Goal: Task Accomplishment & Management: Manage account settings

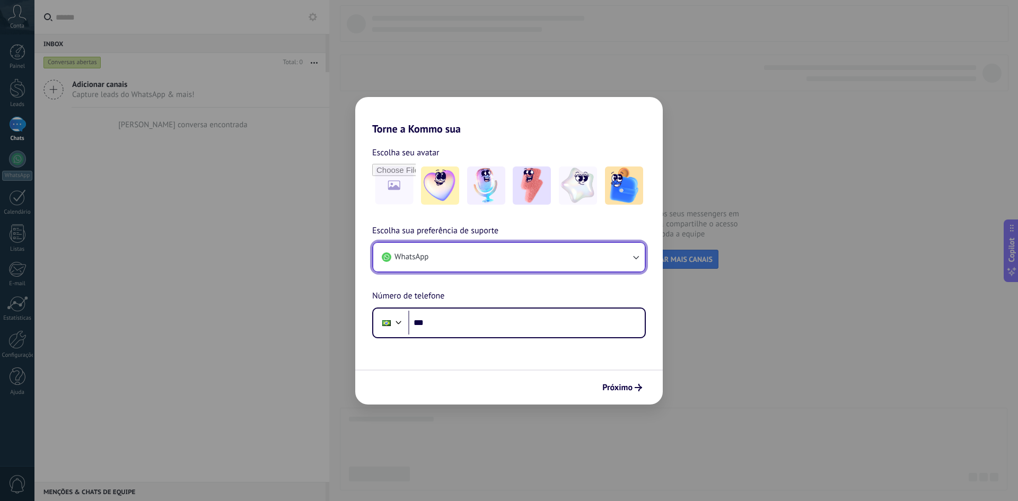
click at [479, 262] on button "WhatsApp" at bounding box center [508, 257] width 271 height 29
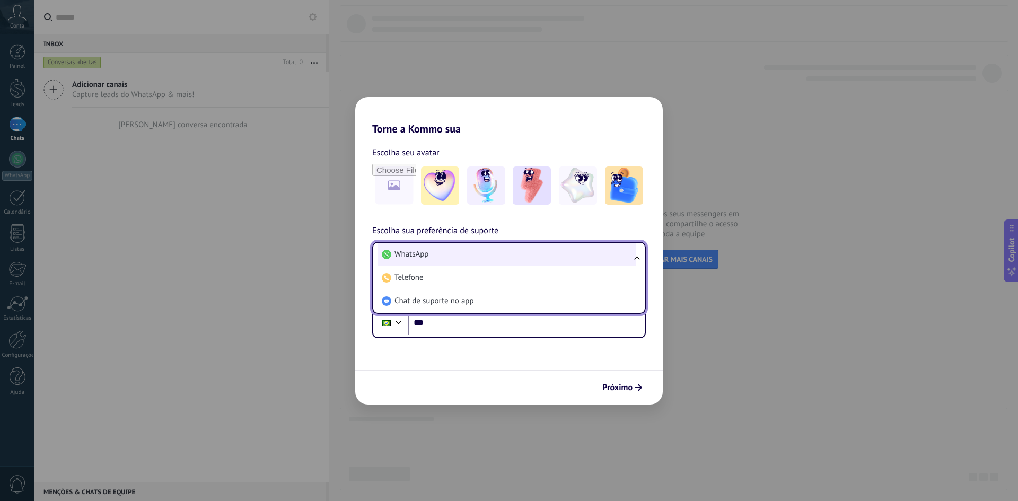
click at [482, 251] on li "WhatsApp" at bounding box center [506, 254] width 259 height 23
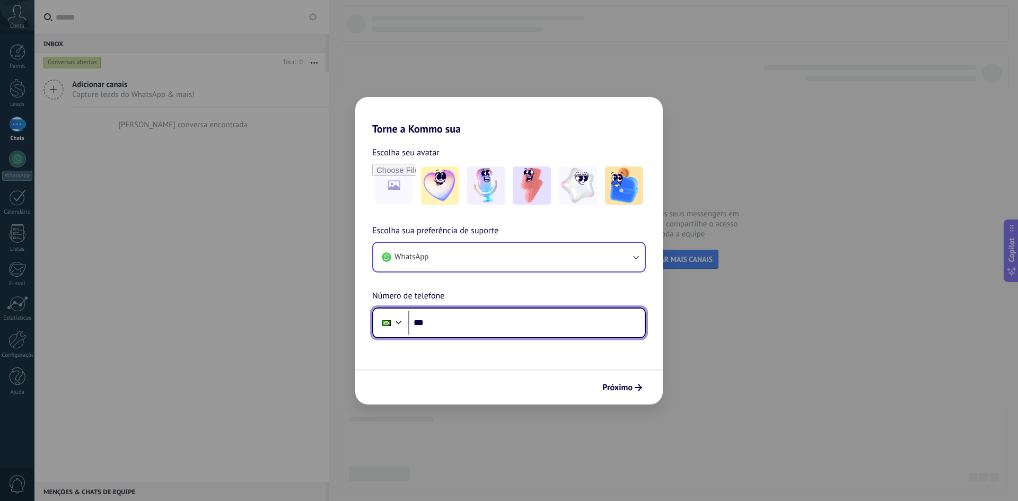
click at [486, 323] on input "***" at bounding box center [526, 323] width 236 height 24
click at [492, 328] on input "***" at bounding box center [526, 323] width 236 height 24
type input "**********"
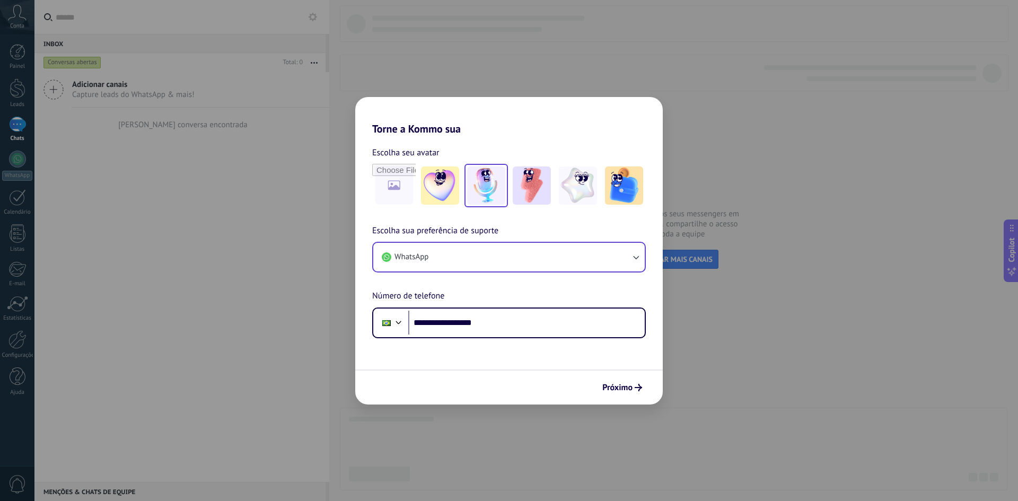
click at [495, 186] on img at bounding box center [486, 185] width 38 height 38
click at [635, 386] on icon "submit" at bounding box center [637, 387] width 7 height 7
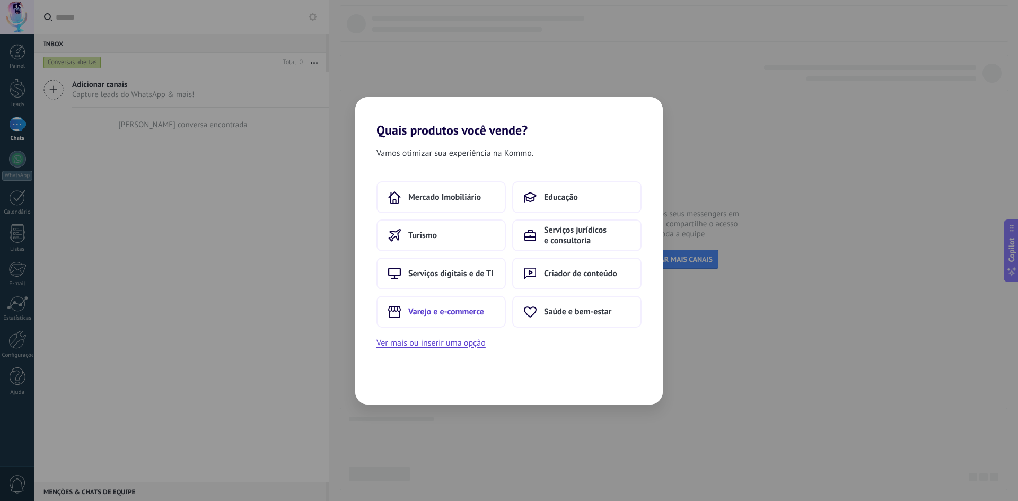
click at [478, 317] on button "Varejo e e-commerce" at bounding box center [440, 312] width 129 height 32
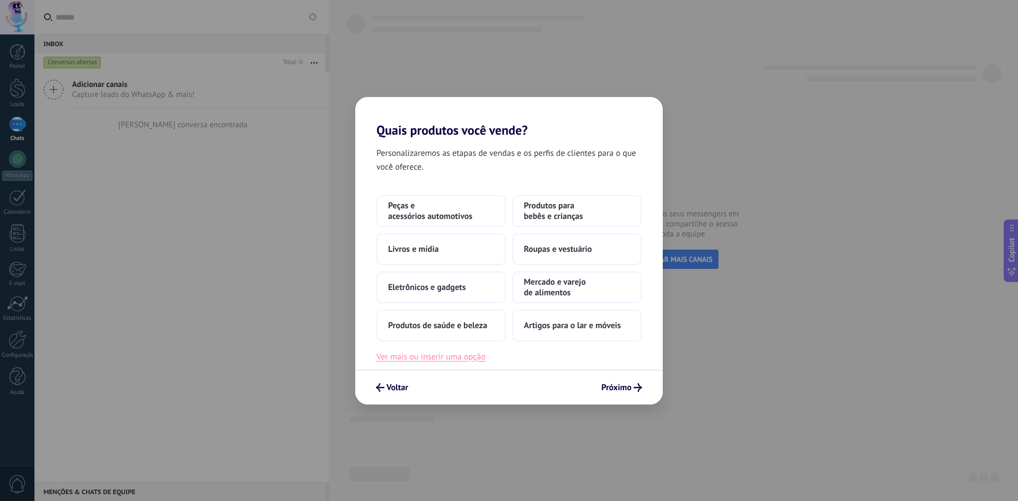
click at [479, 360] on button "Ver mais ou inserir uma opção" at bounding box center [430, 357] width 109 height 14
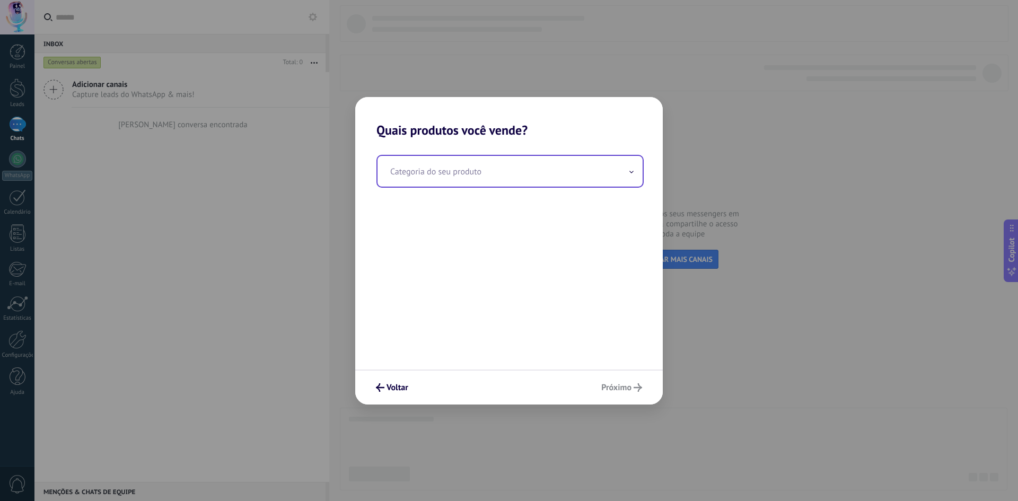
click at [499, 167] on input "text" at bounding box center [509, 171] width 265 height 31
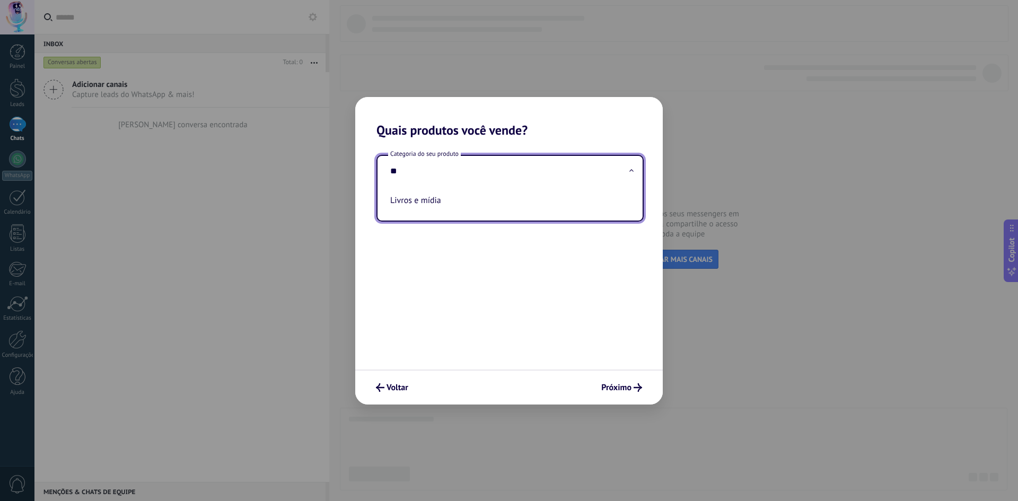
type input "*"
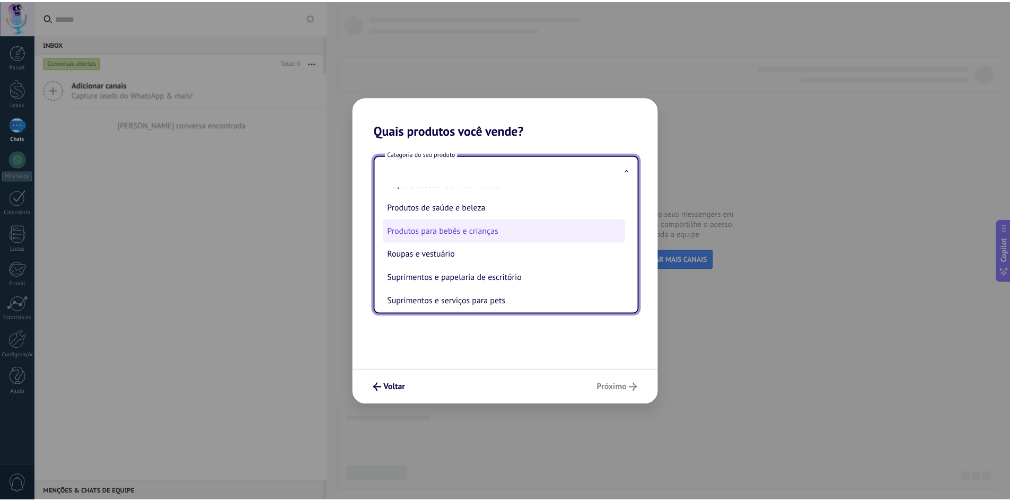
scroll to position [234, 0]
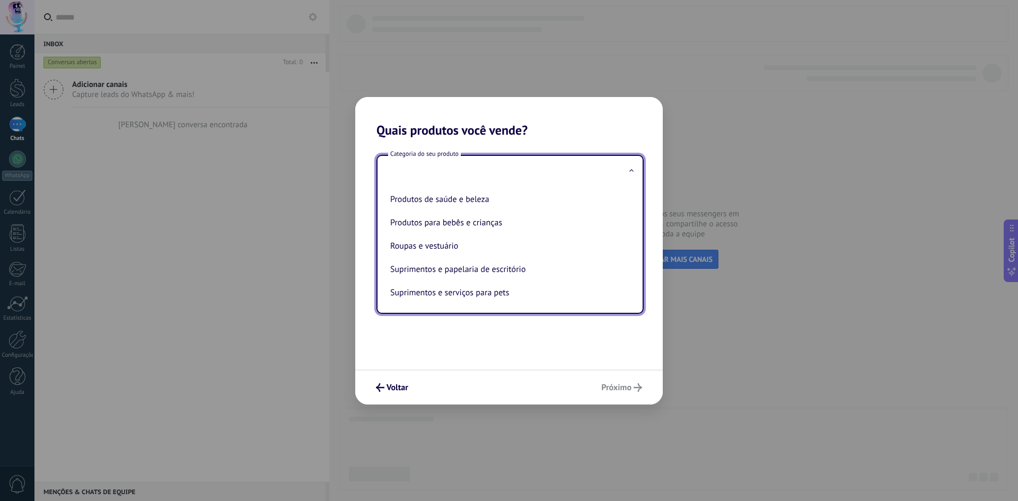
click at [510, 345] on div "Categoria do seu produto Artigos para esporte e atividades ao ar livre Artigos …" at bounding box center [508, 254] width 307 height 232
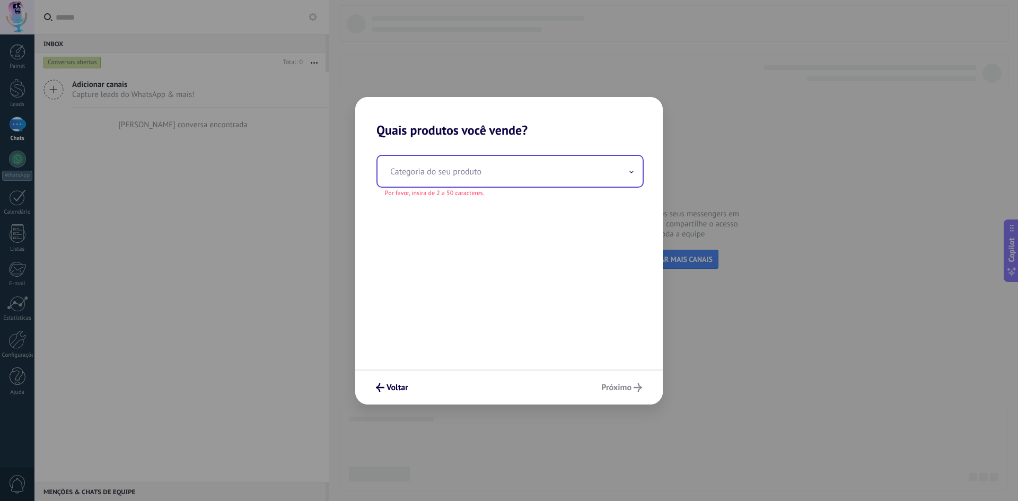
click at [440, 173] on input "text" at bounding box center [509, 171] width 265 height 31
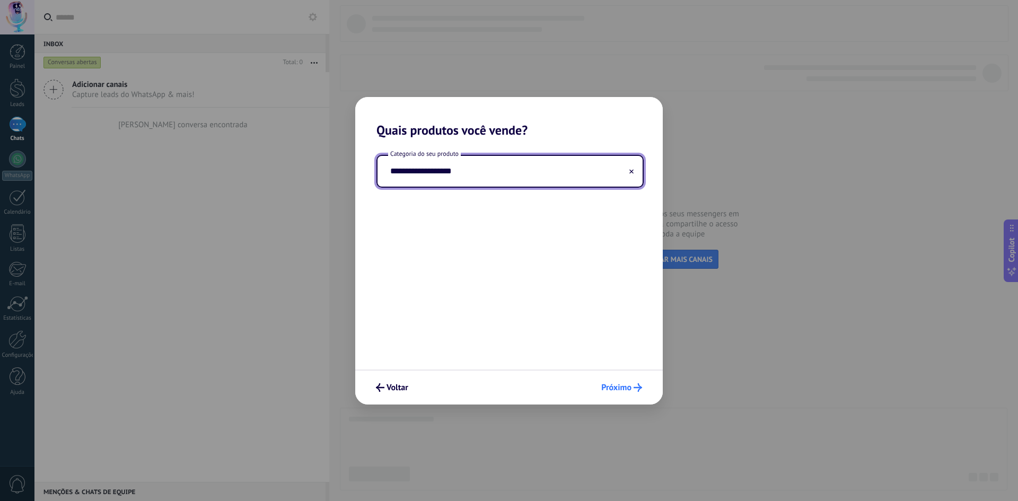
type input "**********"
click at [630, 384] on span "Próximo" at bounding box center [616, 387] width 30 height 7
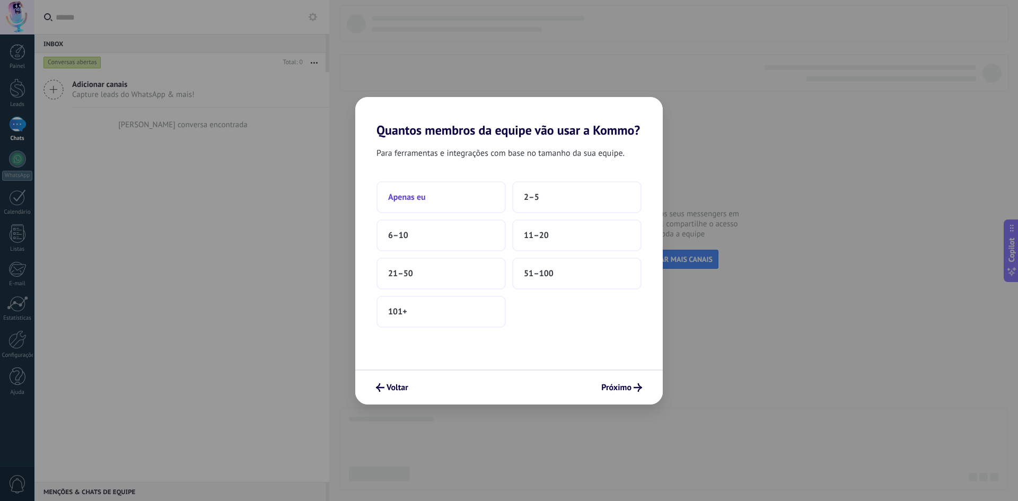
click at [470, 200] on button "Apenas eu" at bounding box center [440, 197] width 129 height 32
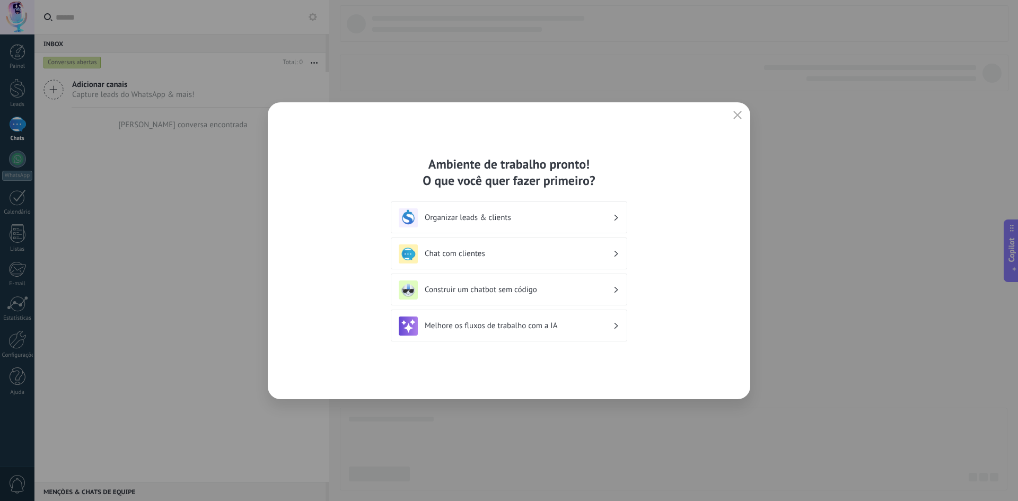
click at [541, 170] on div "Ambiente de trabalho pronto! O que você quer fazer primeiro?" at bounding box center [509, 172] width 236 height 33
click at [539, 177] on div "Ambiente de trabalho pronto! O que você quer fazer primeiro?" at bounding box center [509, 172] width 236 height 33
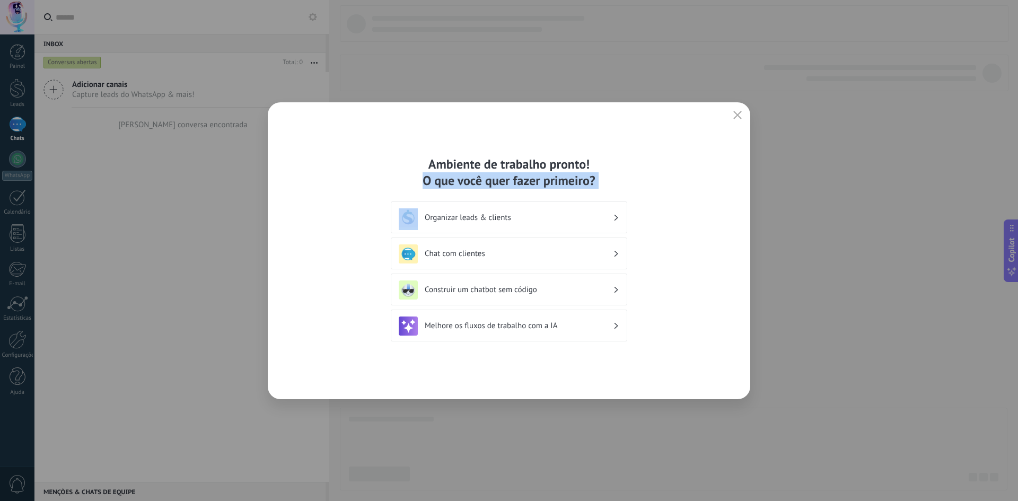
click at [539, 177] on div "Ambiente de trabalho pronto! O que você quer fazer primeiro?" at bounding box center [509, 172] width 236 height 33
click at [520, 158] on div "Ambiente de trabalho pronto! O que você quer fazer primeiro?" at bounding box center [509, 172] width 236 height 33
click at [736, 116] on use "button" at bounding box center [738, 115] width 8 height 8
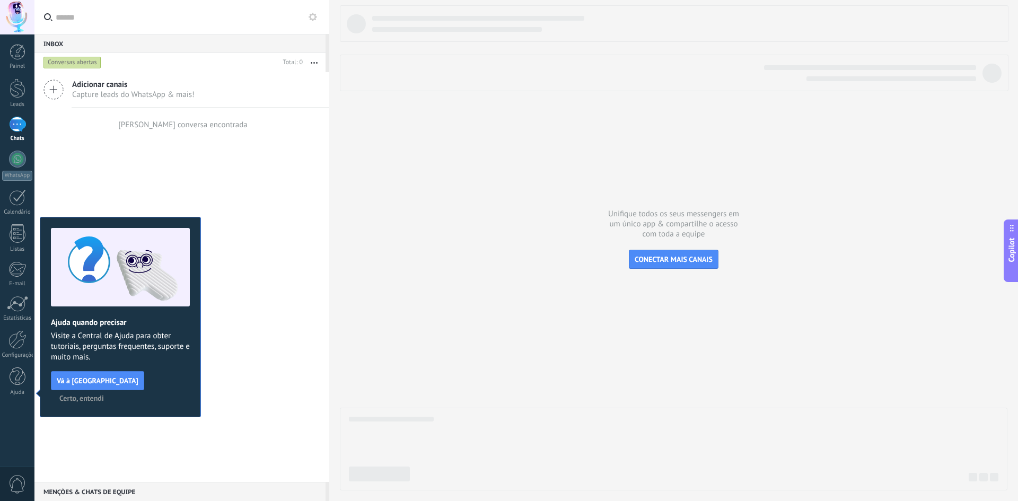
click at [152, 163] on div "Adicionar canais Capture leads do WhatsApp & mais! Nenhuma conversa encontrada" at bounding box center [181, 277] width 295 height 410
click at [19, 166] on div at bounding box center [17, 159] width 17 height 17
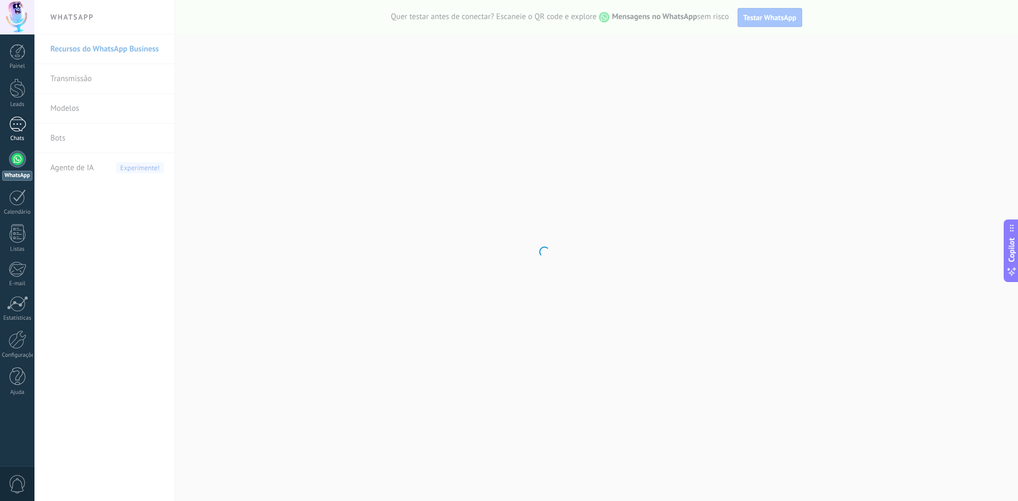
click at [30, 131] on link "Chats" at bounding box center [17, 129] width 34 height 25
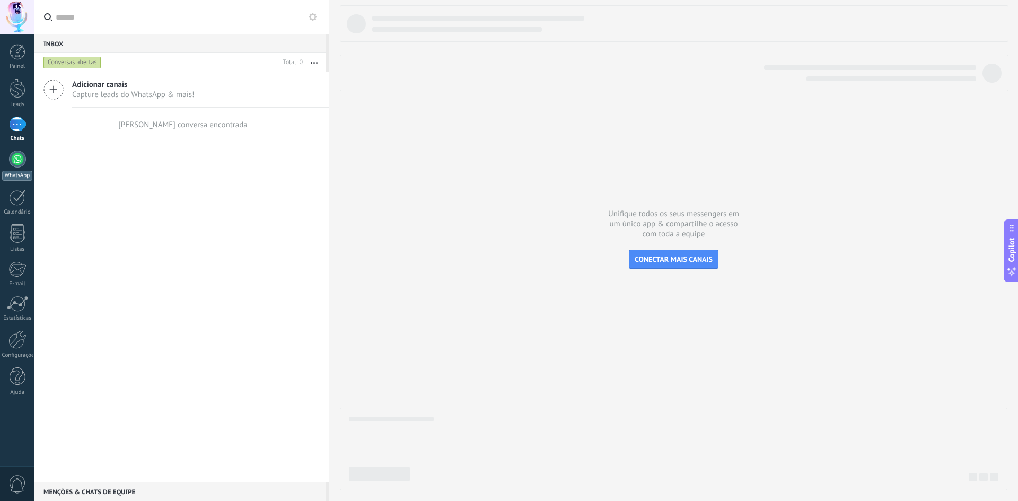
click at [20, 169] on link "WhatsApp" at bounding box center [17, 166] width 34 height 30
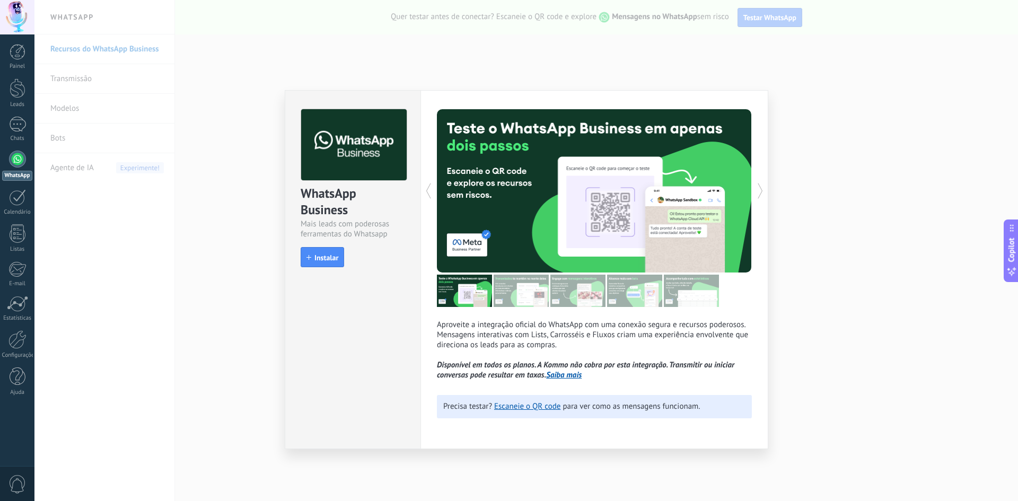
click at [762, 179] on div "Aproveite a integração oficial do WhatsApp com uma conexão segura e recursos po…" at bounding box center [594, 269] width 348 height 359
click at [758, 186] on icon at bounding box center [760, 190] width 11 height 21
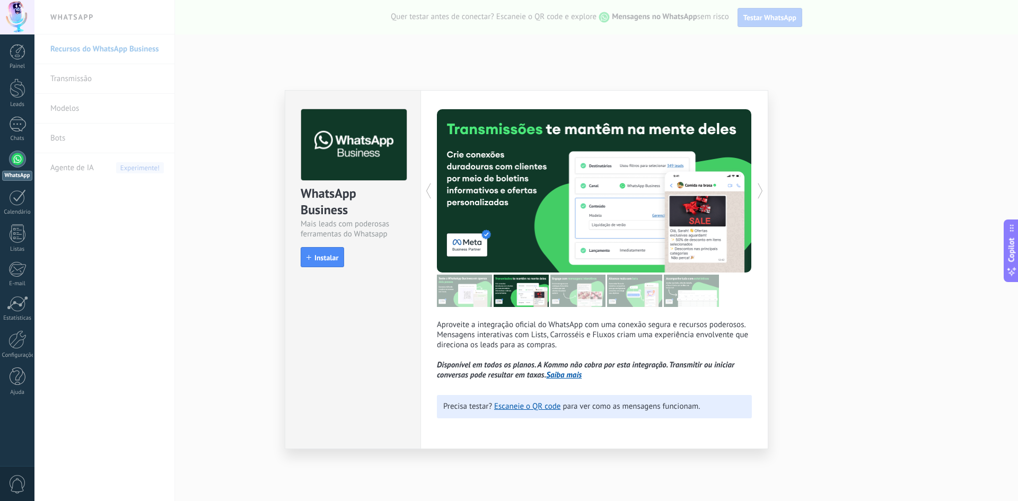
click at [758, 186] on icon at bounding box center [760, 190] width 11 height 21
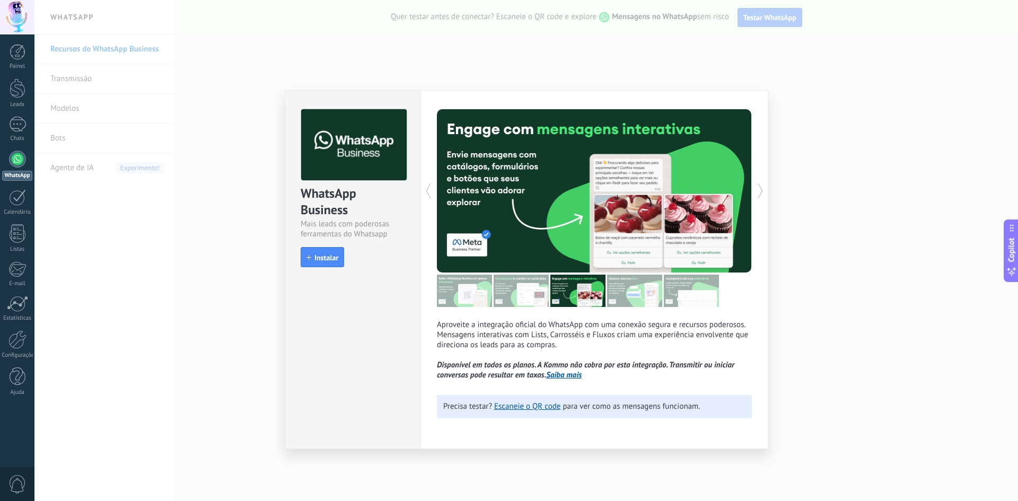
click at [758, 186] on icon at bounding box center [760, 190] width 11 height 21
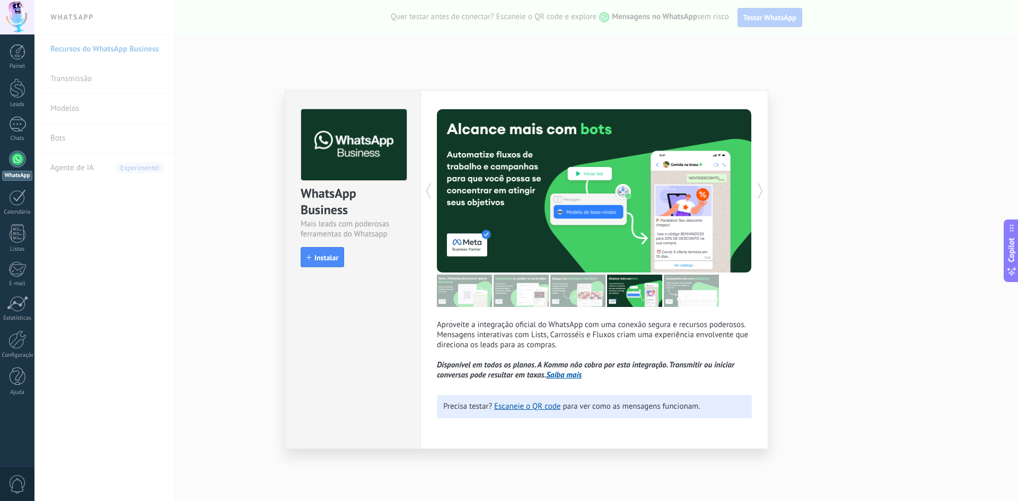
click at [838, 343] on div "WhatsApp Business Mais leads com poderosas ferramentas do Whatsapp install Inst…" at bounding box center [525, 250] width 983 height 501
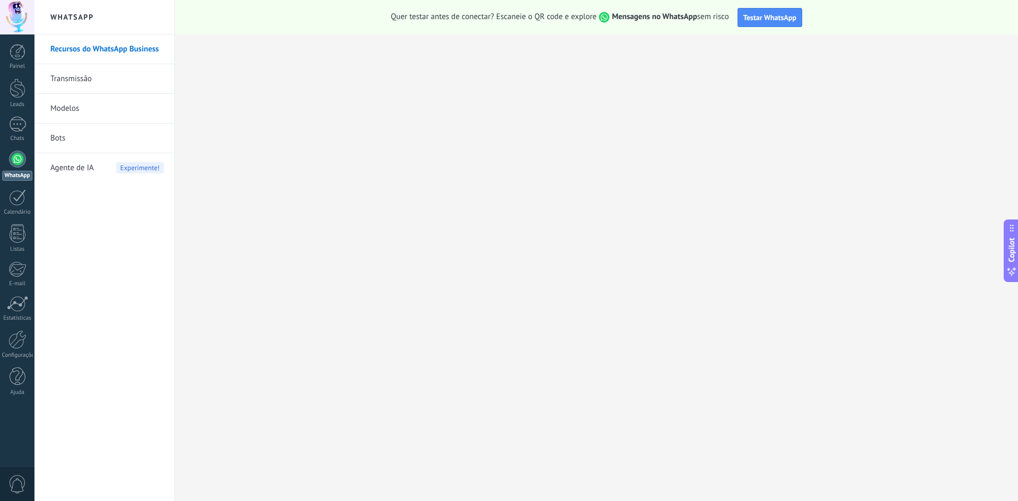
click at [443, 18] on span "Quer testar antes de conectar? Escaneie o QR code e explore Mensagens no WhatsA…" at bounding box center [560, 17] width 338 height 11
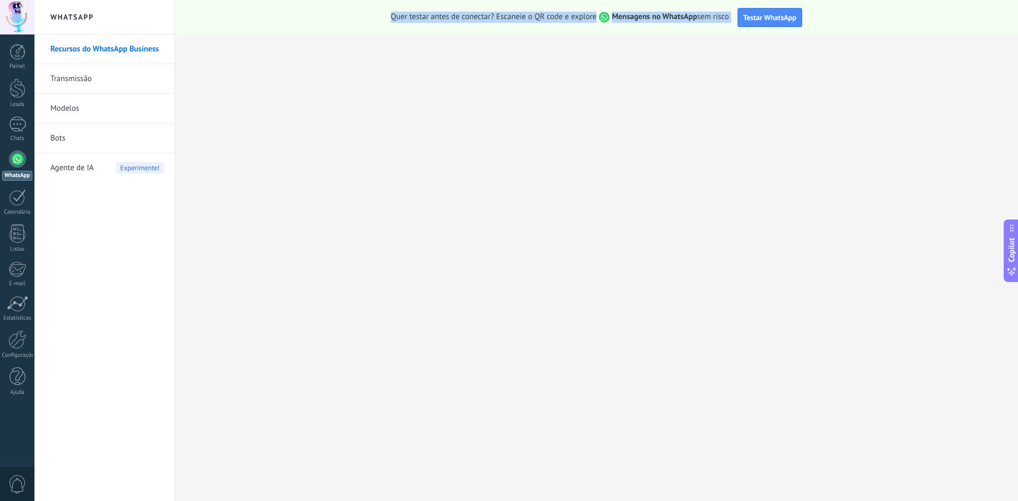
click at [443, 18] on span "Quer testar antes de conectar? Escaneie o QR code e explore Mensagens no WhatsA…" at bounding box center [560, 17] width 338 height 11
click at [470, 15] on span "Quer testar antes de conectar? Escaneie o QR code e explore Mensagens no WhatsA…" at bounding box center [560, 17] width 338 height 11
click at [17, 162] on div at bounding box center [17, 159] width 17 height 17
click at [16, 197] on div at bounding box center [17, 197] width 17 height 16
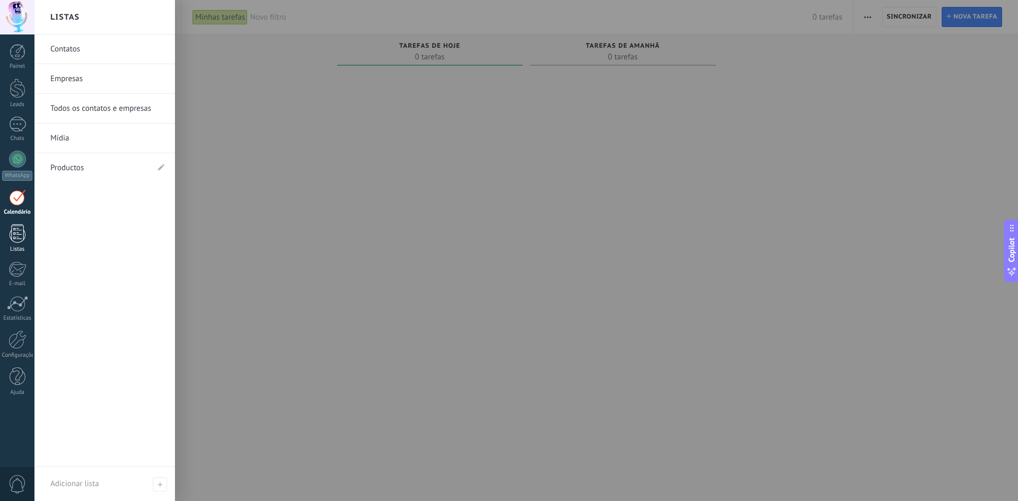
click at [20, 235] on div at bounding box center [18, 233] width 16 height 19
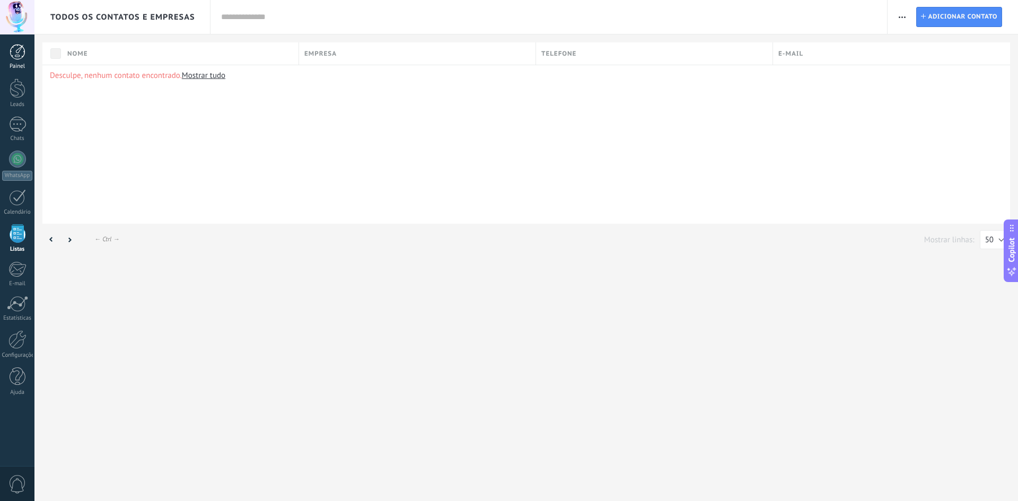
click at [15, 58] on div at bounding box center [18, 52] width 16 height 16
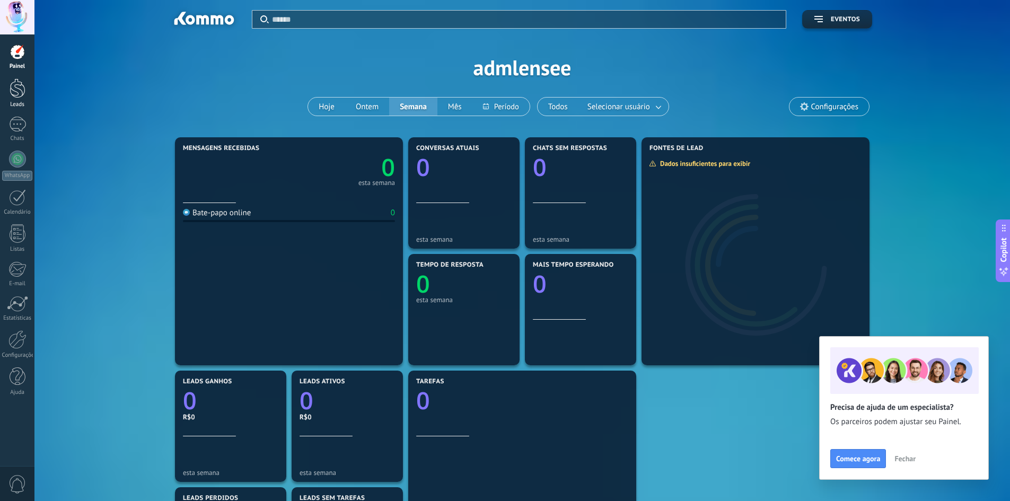
click at [11, 93] on div at bounding box center [18, 88] width 16 height 20
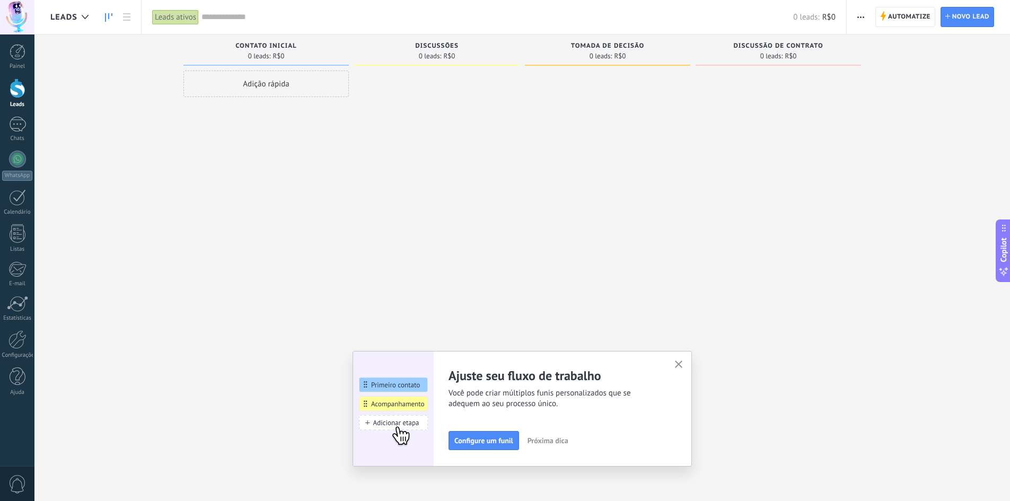
click at [24, 16] on div at bounding box center [17, 17] width 34 height 34
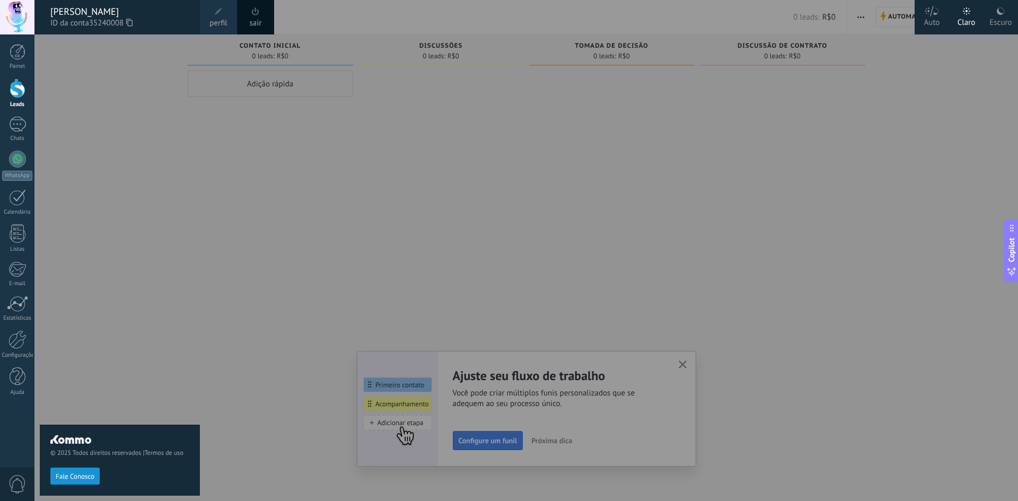
click at [217, 21] on span "perfil" at bounding box center [217, 23] width 17 height 12
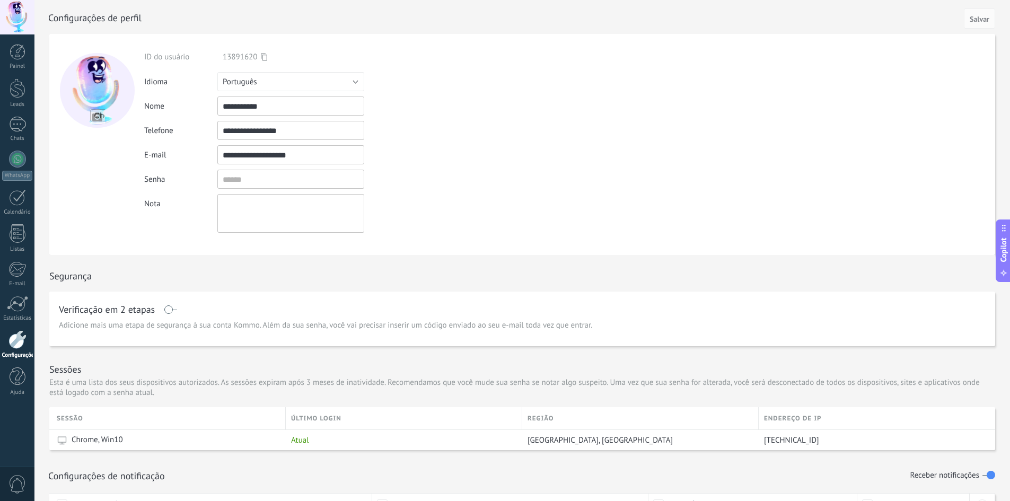
click at [19, 343] on div at bounding box center [17, 339] width 18 height 19
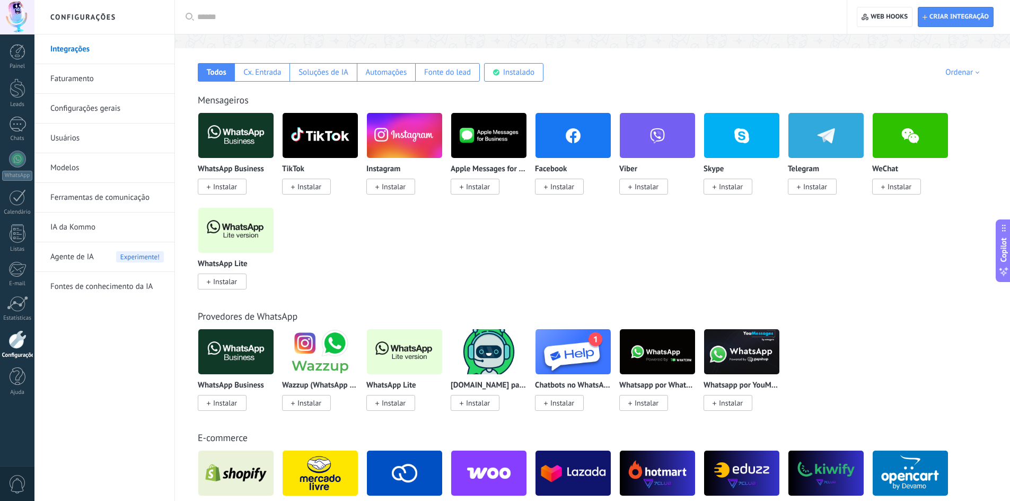
scroll to position [212, 0]
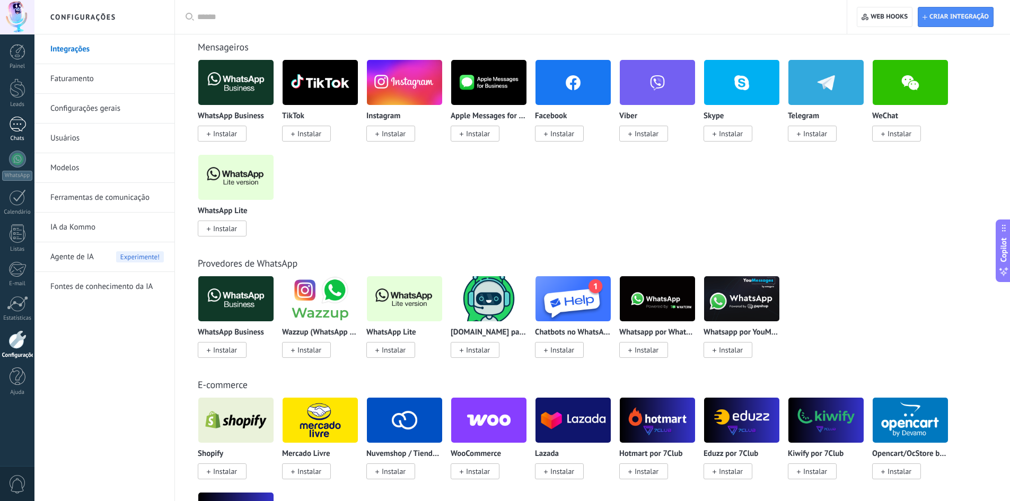
click at [16, 129] on div at bounding box center [17, 124] width 17 height 15
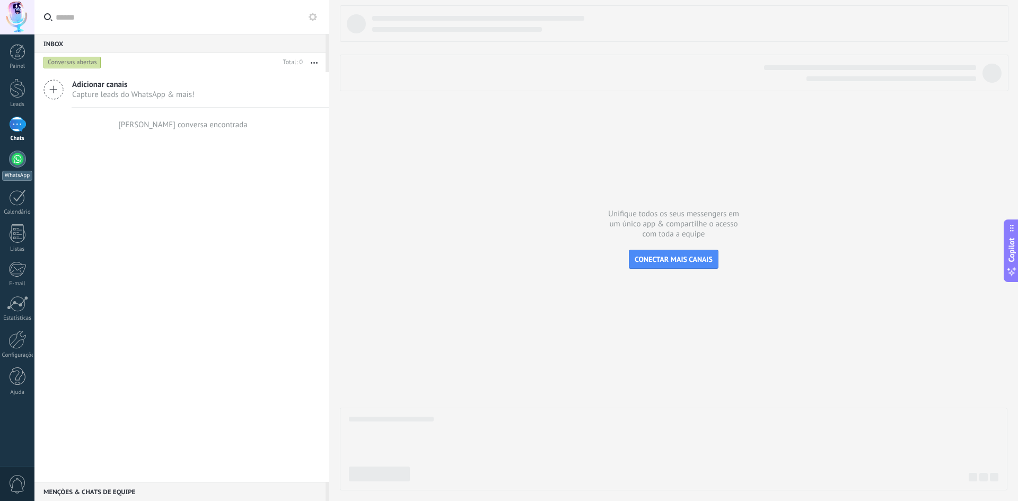
click at [21, 161] on div at bounding box center [17, 159] width 17 height 17
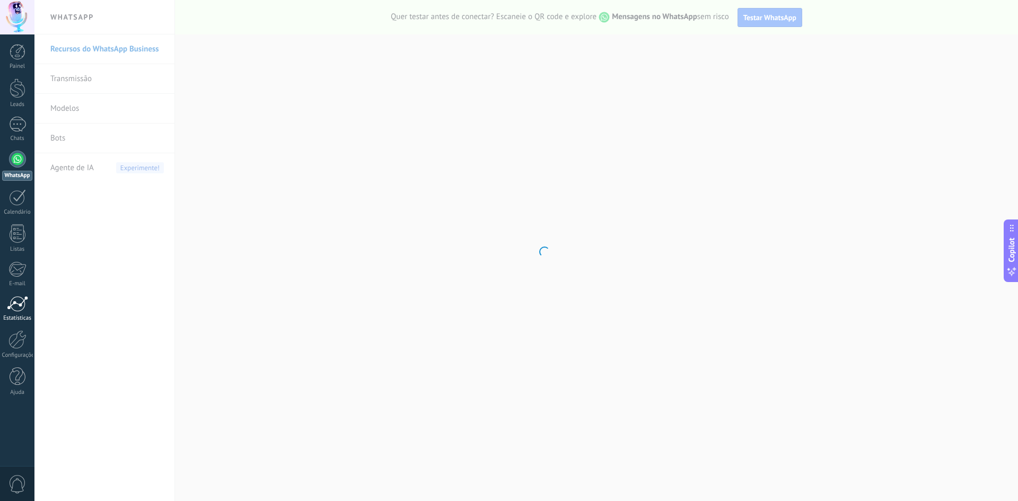
click at [19, 321] on div "Painel Leads Chats WhatsApp Clientes" at bounding box center [17, 225] width 34 height 363
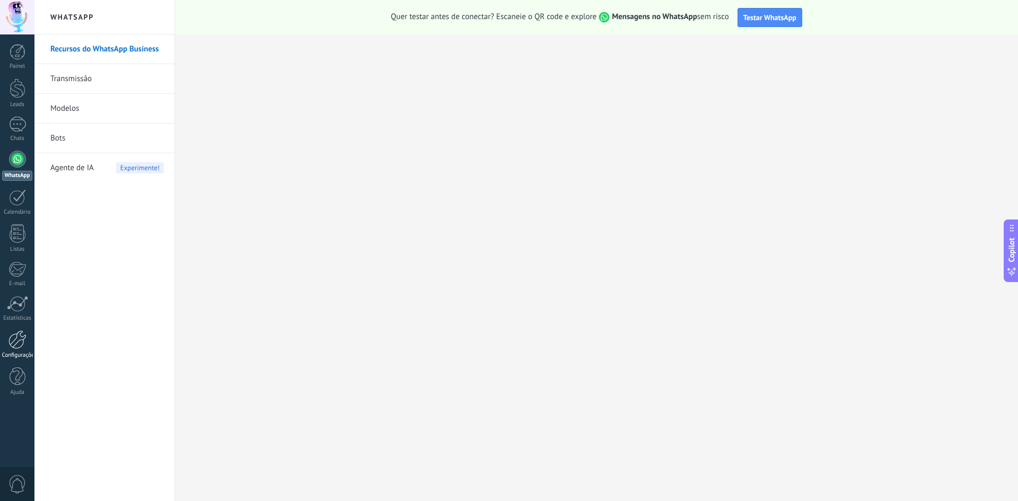
click at [28, 338] on link "Configurações" at bounding box center [17, 344] width 34 height 29
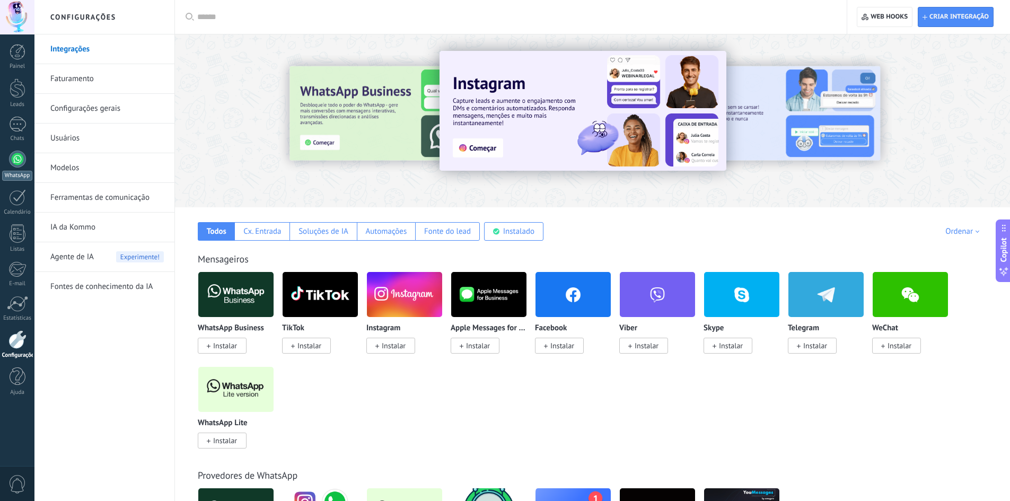
click at [23, 153] on div at bounding box center [17, 159] width 17 height 17
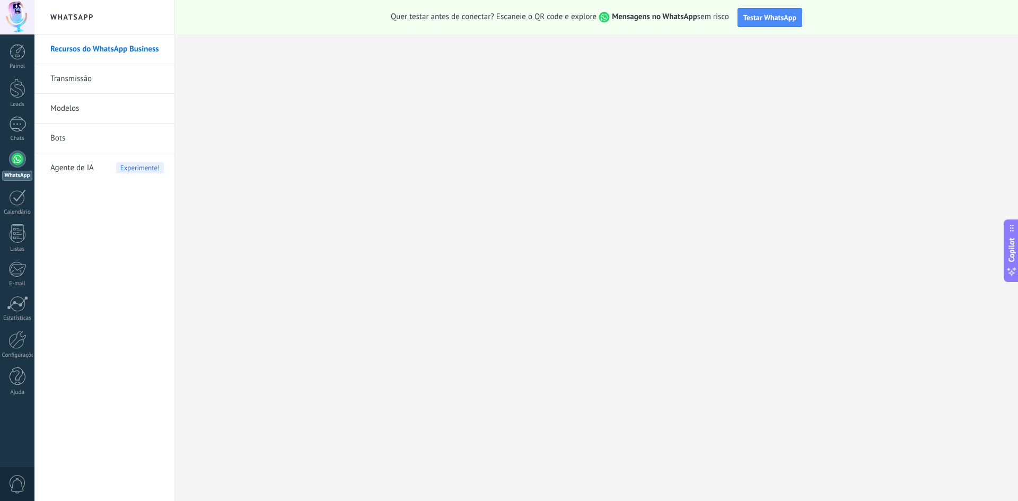
click at [78, 89] on link "Transmissão" at bounding box center [106, 79] width 113 height 30
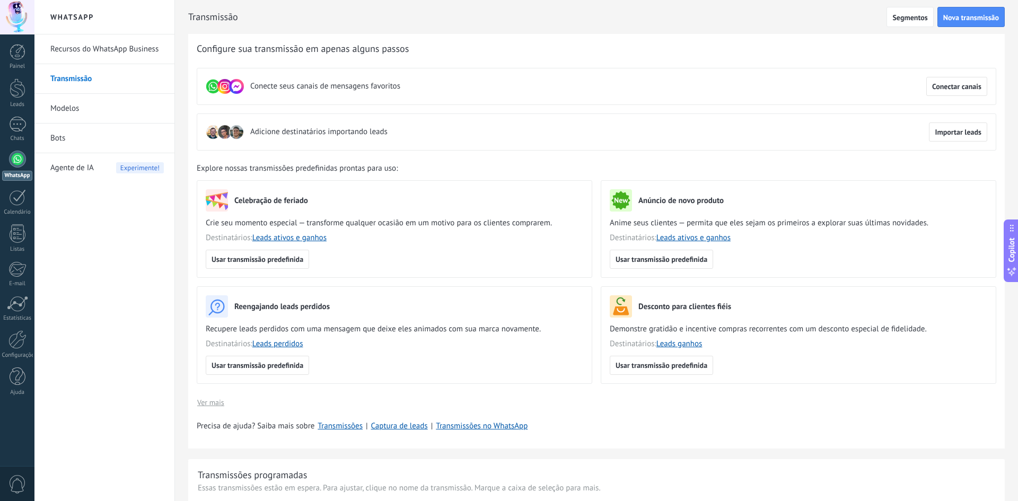
click at [101, 46] on link "Recursos do WhatsApp Business" at bounding box center [106, 49] width 113 height 30
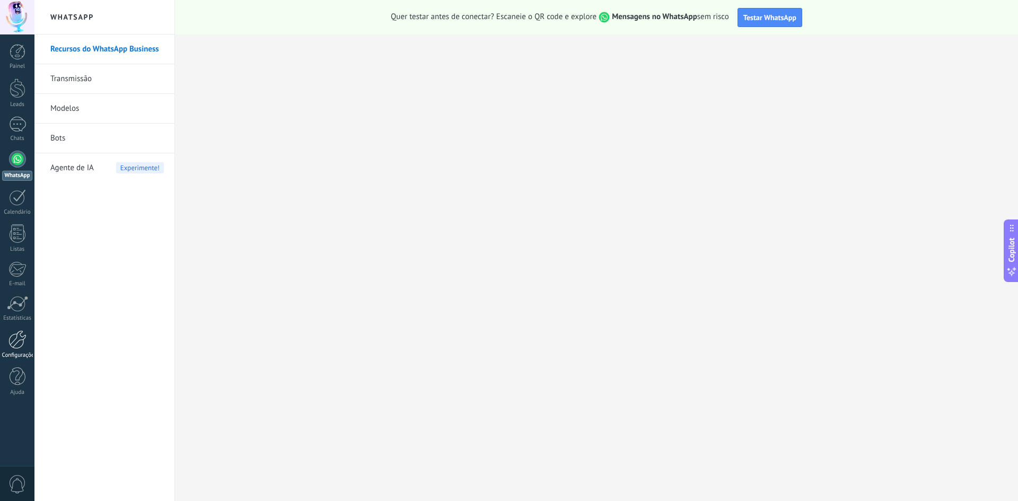
click at [19, 349] on link "Configurações" at bounding box center [17, 344] width 34 height 29
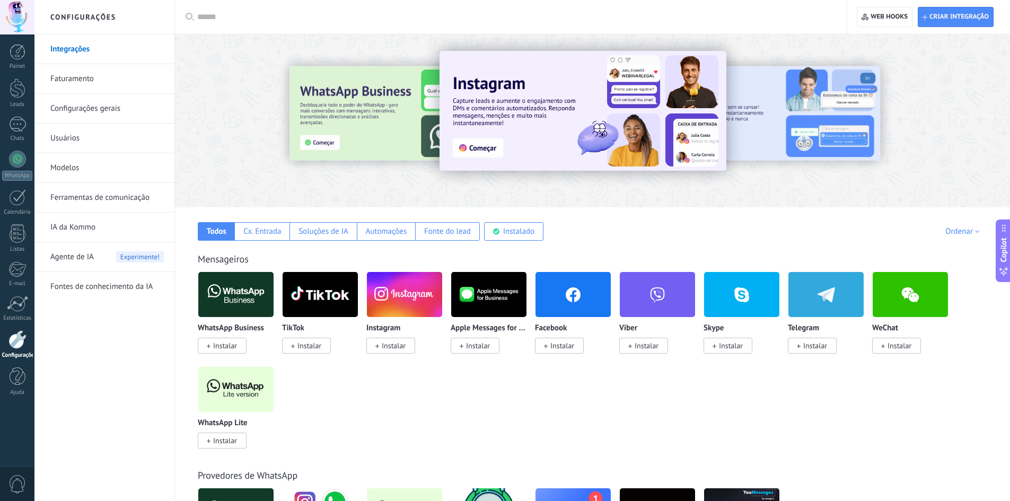
click at [104, 198] on link "Ferramentas de comunicação" at bounding box center [106, 198] width 113 height 30
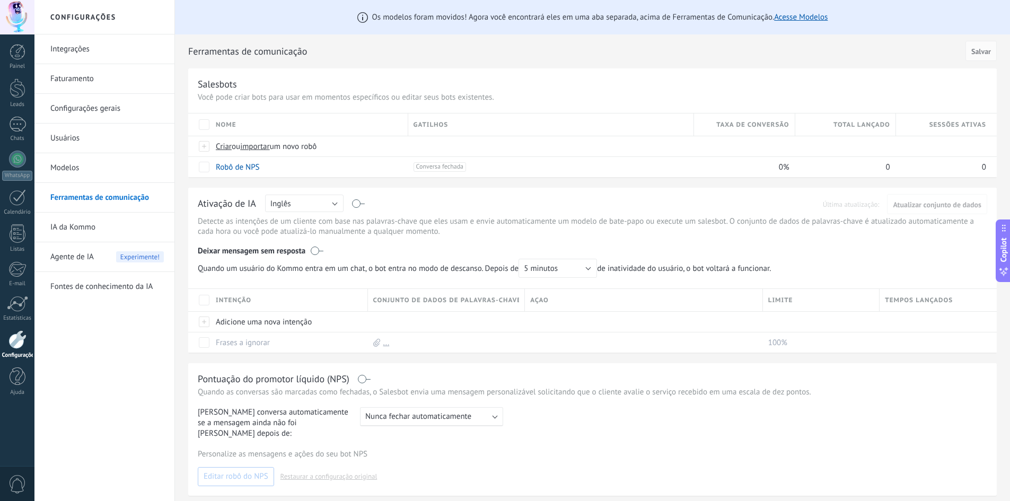
click at [114, 113] on link "Configurações gerais" at bounding box center [106, 109] width 113 height 30
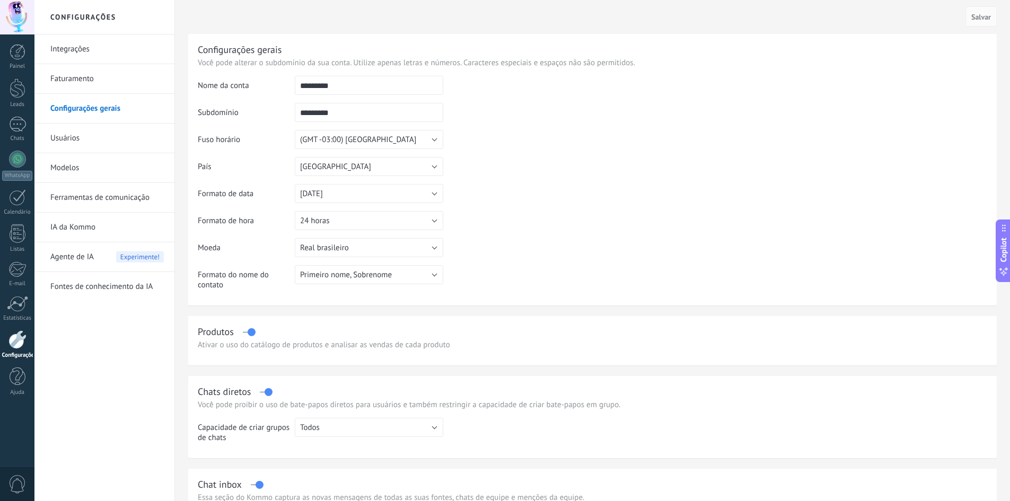
click at [119, 132] on link "Usuários" at bounding box center [106, 139] width 113 height 30
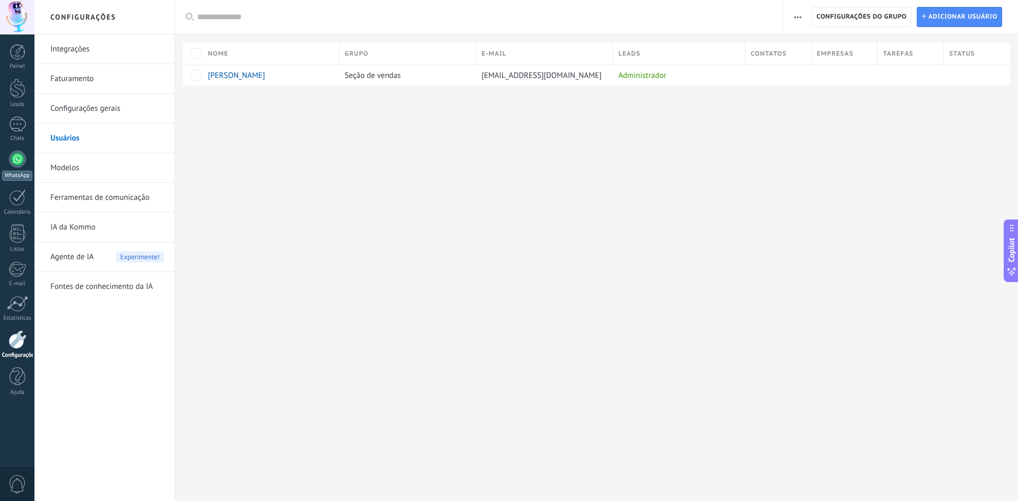
click at [20, 158] on div at bounding box center [17, 159] width 17 height 17
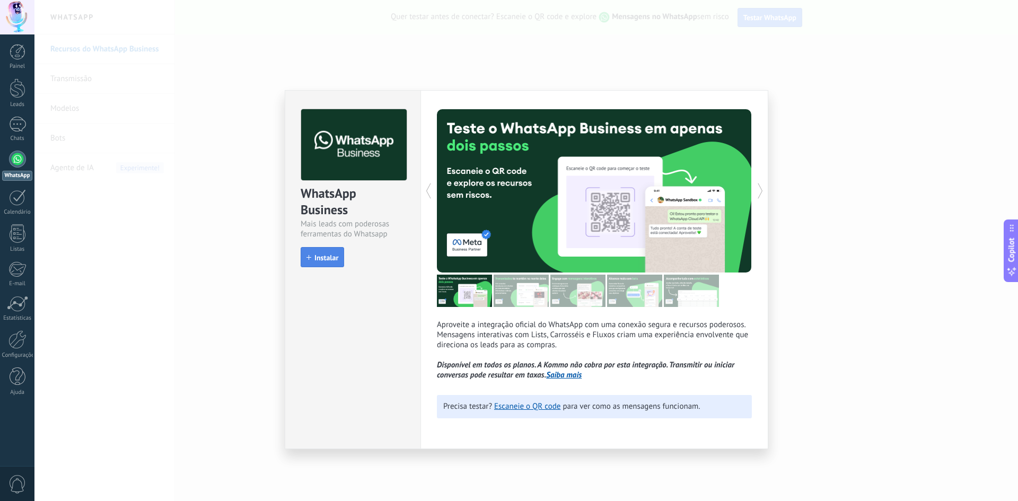
click at [326, 255] on span "Instalar" at bounding box center [326, 257] width 24 height 7
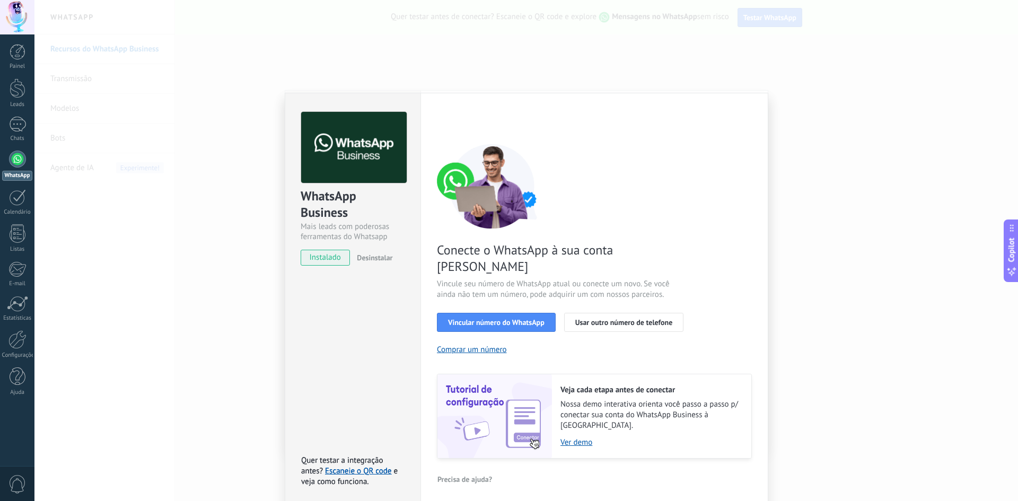
click at [622, 248] on span "Conecte o WhatsApp à sua conta [PERSON_NAME]" at bounding box center [563, 258] width 252 height 33
click at [621, 279] on span "Vincule seu número de WhatsApp atual ou conecte um novo. Se você ainda não tem …" at bounding box center [563, 289] width 252 height 21
click at [753, 103] on div "Configurações Autorização Esta aba registra os usuários que permitiram acesso à…" at bounding box center [594, 299] width 348 height 413
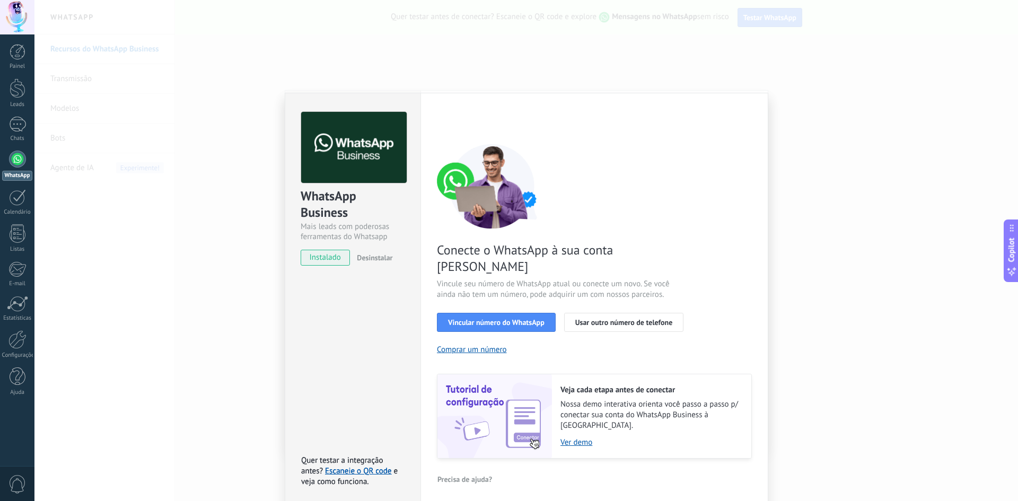
click at [853, 269] on div "WhatsApp Business Mais leads com poderosas ferramentas do Whatsapp instalado De…" at bounding box center [525, 250] width 983 height 501
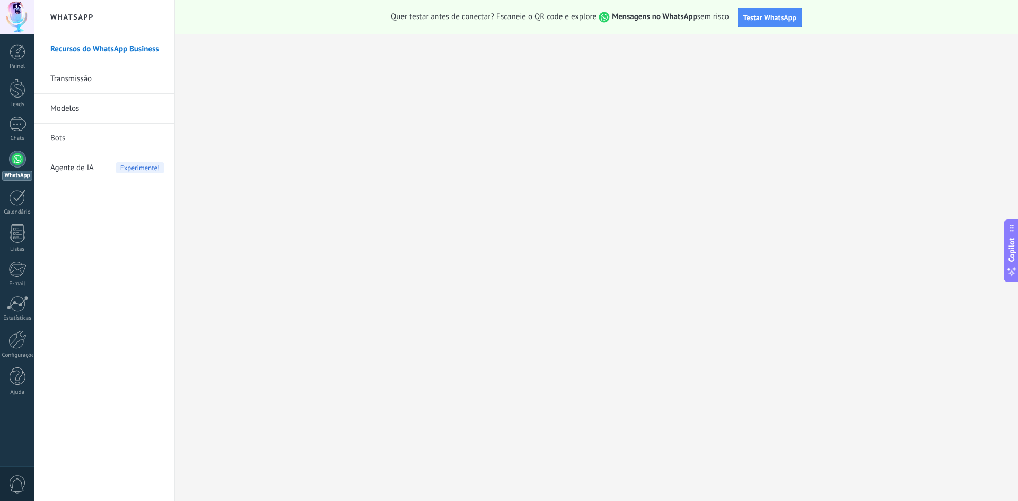
click at [95, 135] on link "Bots" at bounding box center [106, 139] width 113 height 30
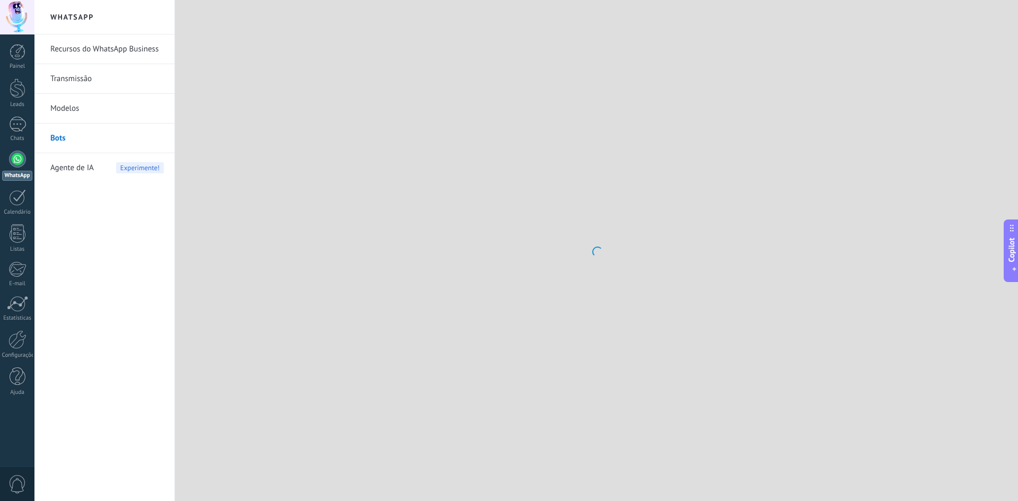
click at [99, 109] on link "Modelos" at bounding box center [106, 109] width 113 height 30
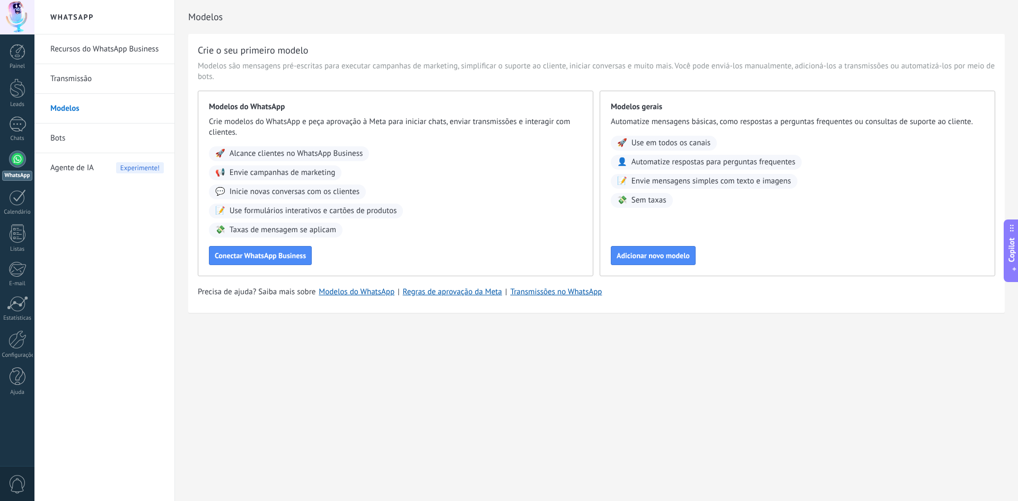
click at [19, 77] on div "Painel Leads Chats WhatsApp Clientes" at bounding box center [17, 225] width 34 height 363
click at [19, 91] on div at bounding box center [18, 88] width 16 height 20
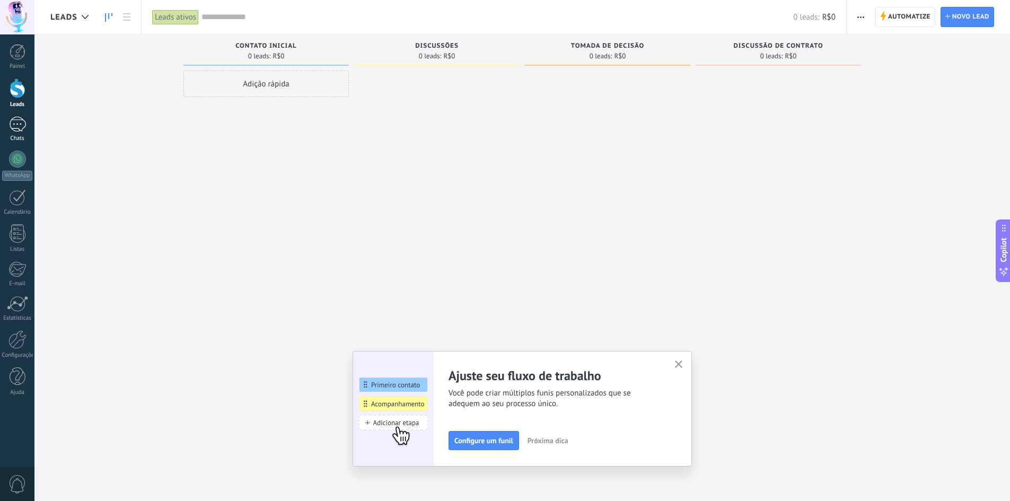
click at [25, 126] on div at bounding box center [17, 124] width 17 height 15
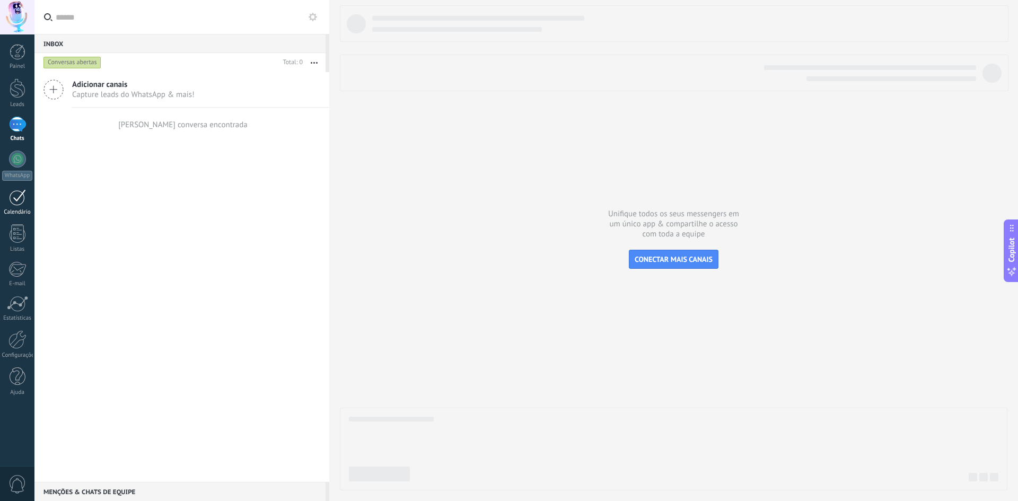
click at [19, 205] on link "Calendário" at bounding box center [17, 202] width 34 height 27
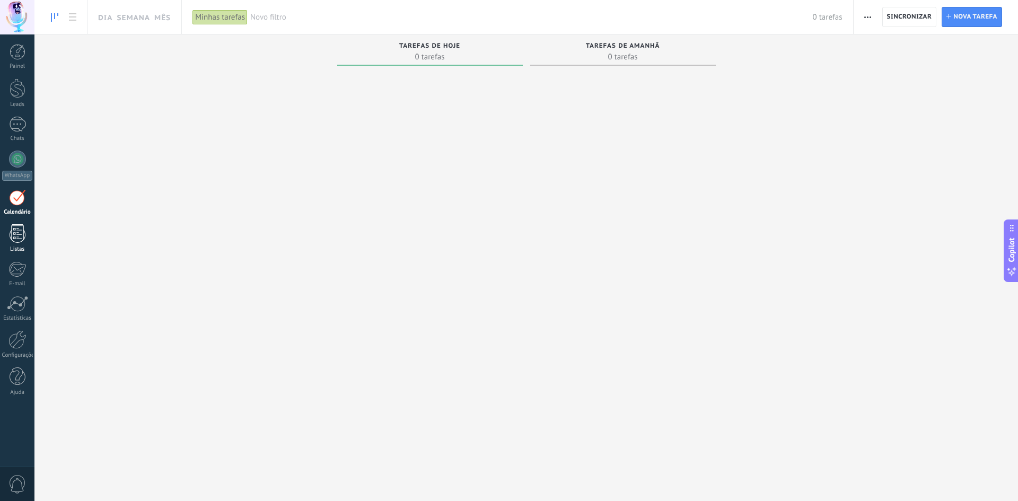
click at [22, 236] on div at bounding box center [18, 233] width 16 height 19
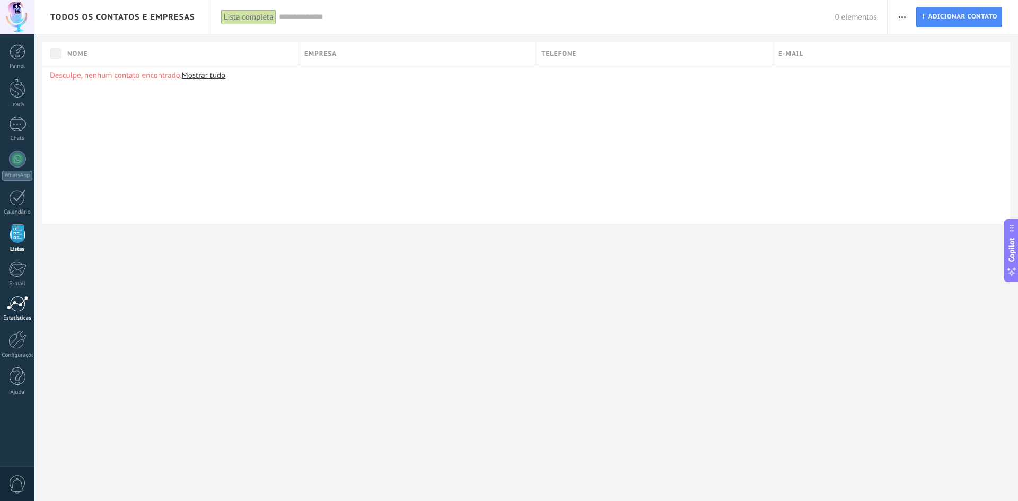
click at [19, 308] on div at bounding box center [17, 304] width 21 height 16
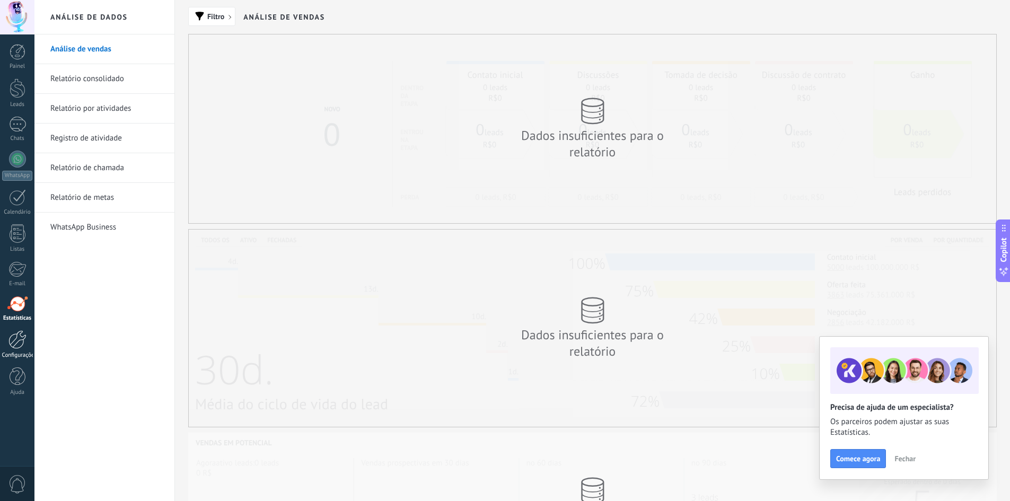
click at [22, 341] on div at bounding box center [17, 339] width 18 height 19
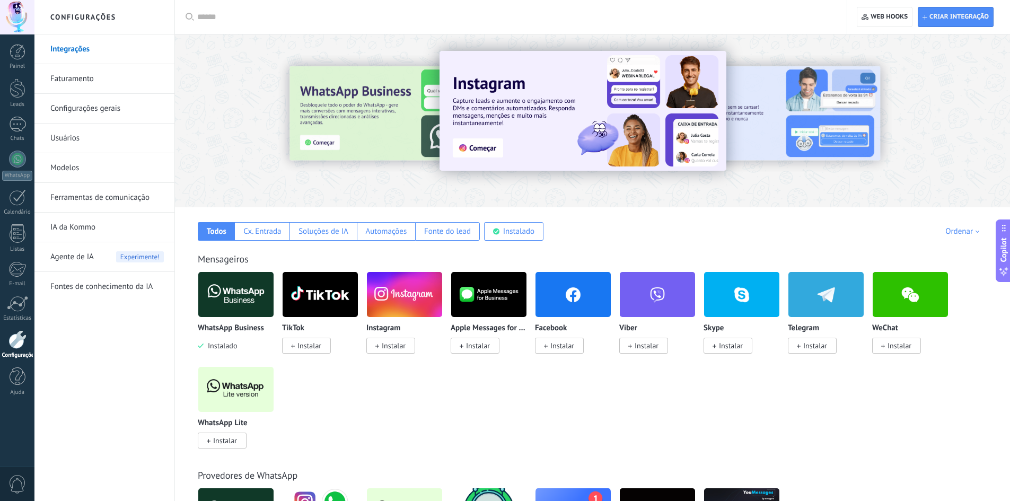
click at [248, 9] on div at bounding box center [514, 17] width 634 height 34
click at [250, 17] on input "text" at bounding box center [514, 17] width 634 height 11
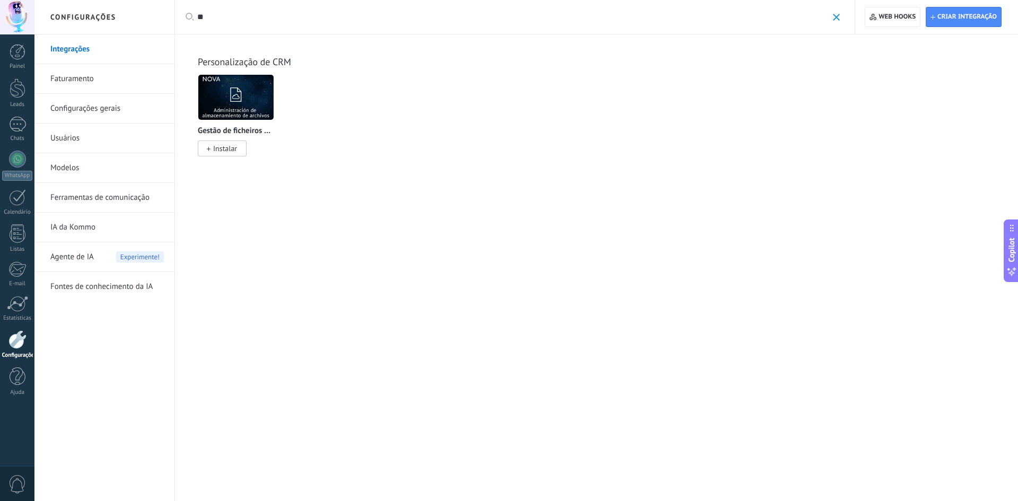
type input "*"
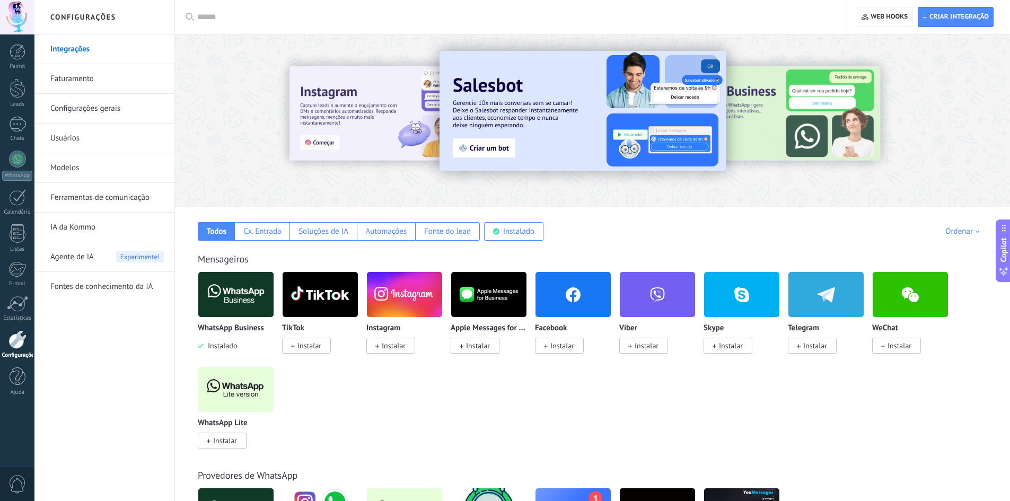
click at [231, 306] on img at bounding box center [235, 294] width 75 height 51
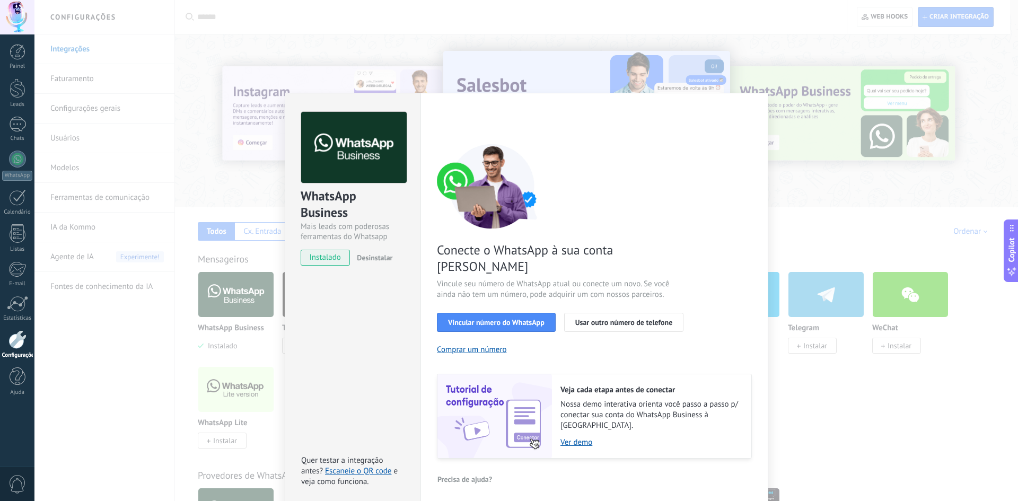
click at [332, 261] on span "instalado" at bounding box center [325, 258] width 48 height 16
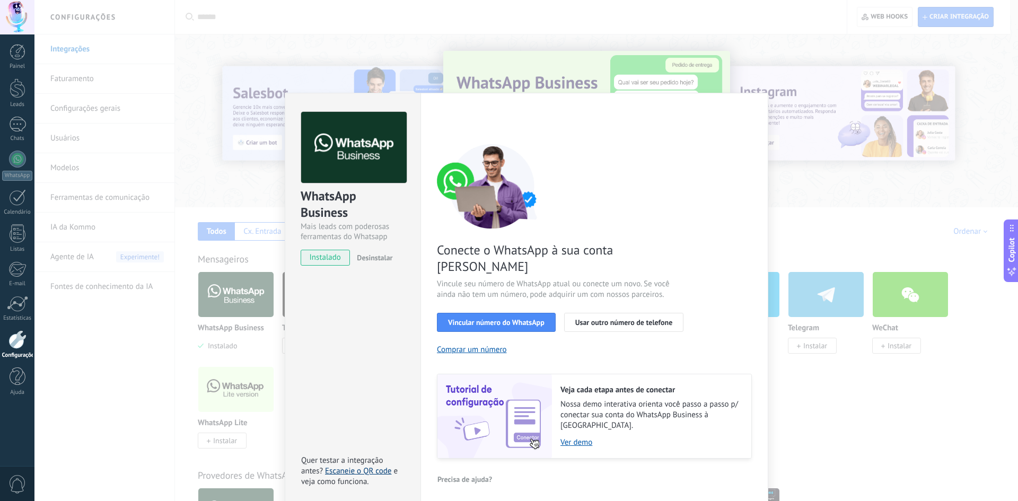
click at [375, 466] on link "Escaneie o QR code" at bounding box center [358, 471] width 66 height 10
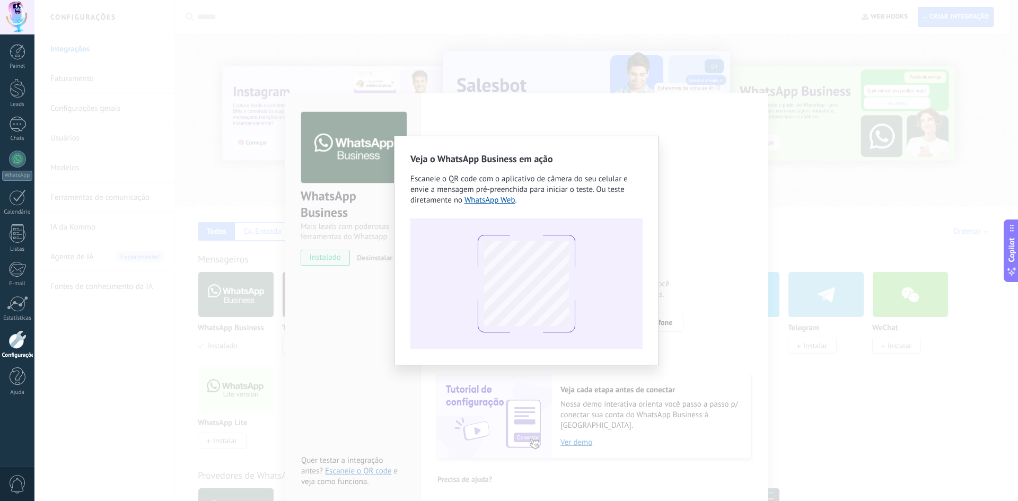
click at [704, 191] on div "Veja o WhatsApp Business em ação Escaneie o QR code com o aplicativo de câmera …" at bounding box center [525, 250] width 983 height 501
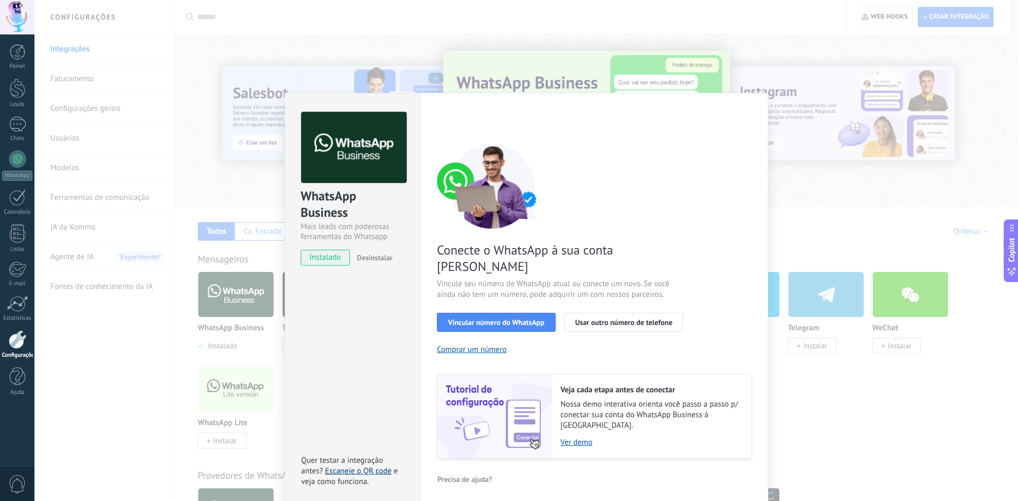
click at [340, 466] on link "Escaneie o QR code" at bounding box center [358, 471] width 66 height 10
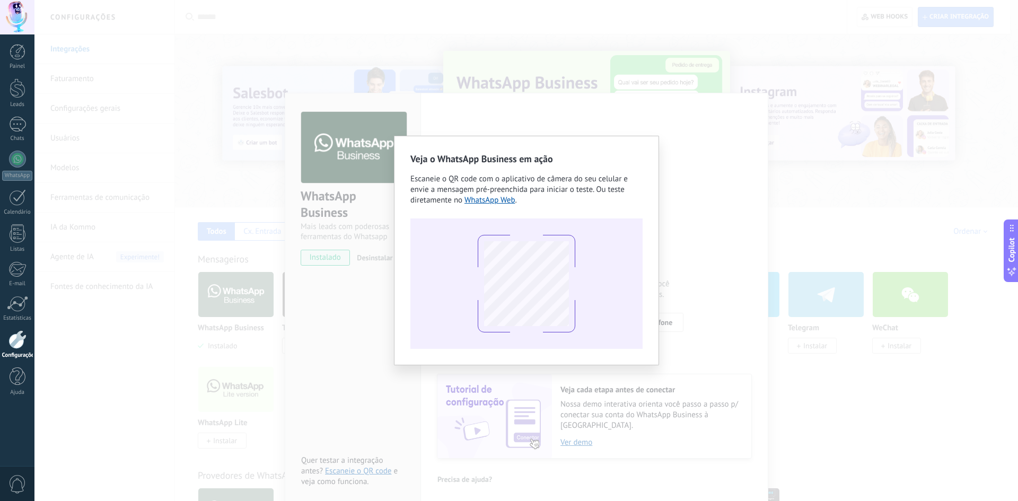
click at [702, 184] on div "Veja o WhatsApp Business em ação Escaneie o QR code com o aplicativo de câmera …" at bounding box center [525, 250] width 983 height 501
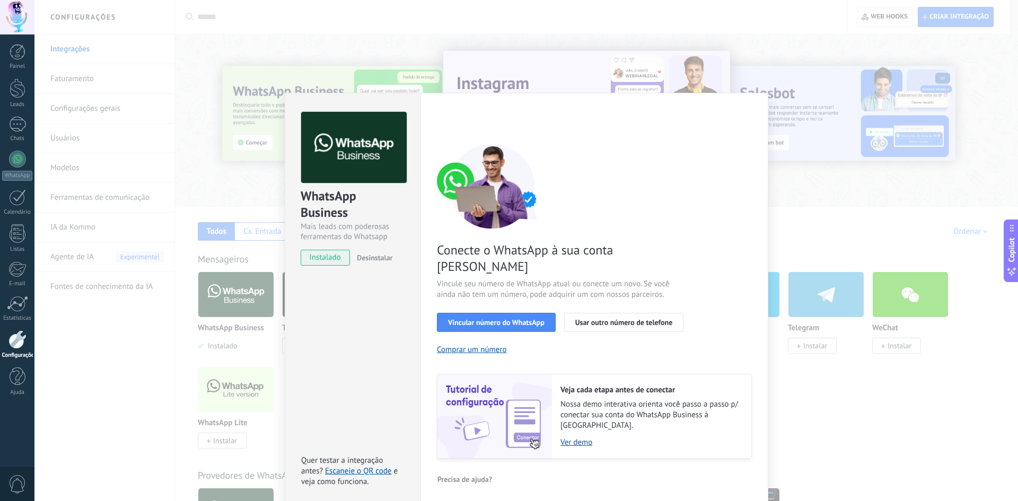
click at [817, 124] on div "WhatsApp Business Mais leads com poderosas ferramentas do Whatsapp instalado De…" at bounding box center [525, 250] width 983 height 501
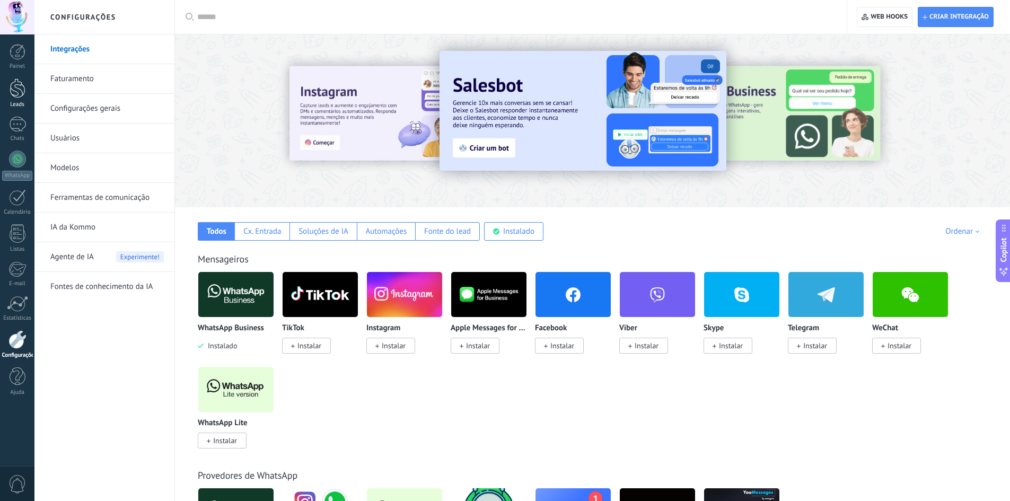
click at [10, 101] on link "Leads" at bounding box center [17, 93] width 34 height 30
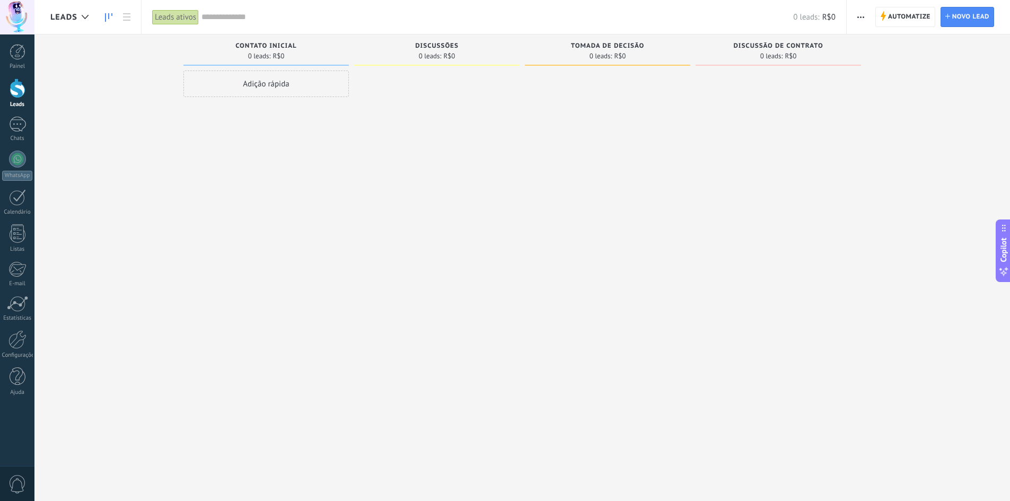
click at [312, 85] on div "Adição rápida" at bounding box center [265, 83] width 165 height 27
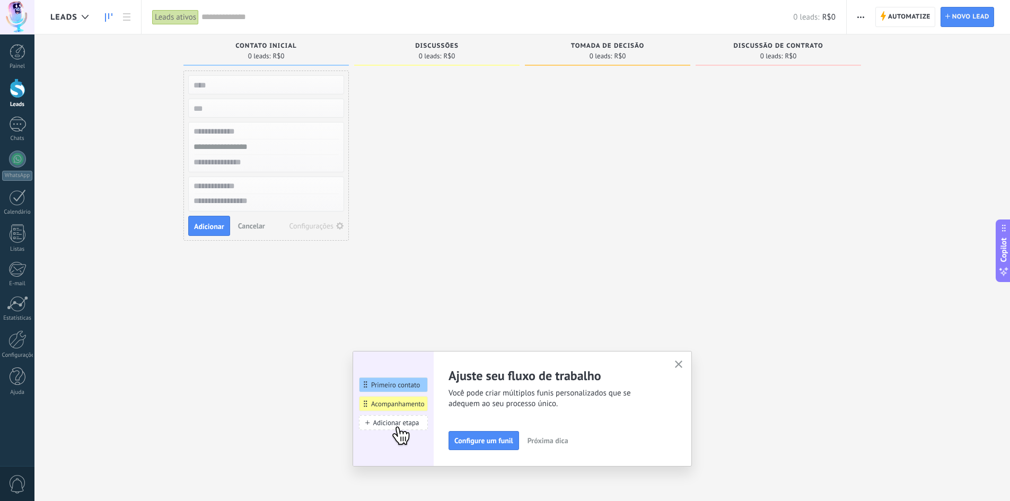
click at [452, 190] on div at bounding box center [436, 251] width 165 height 363
click at [682, 363] on icon "button" at bounding box center [679, 364] width 8 height 8
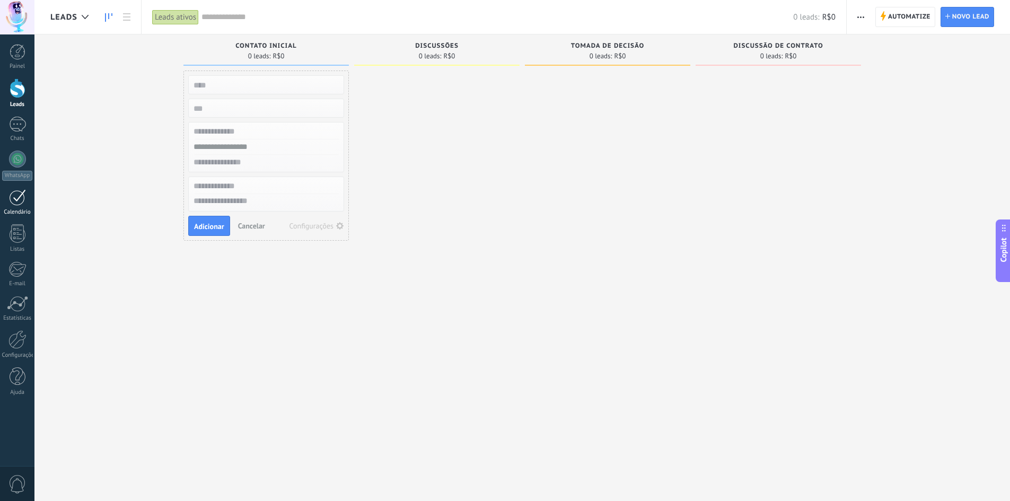
click at [13, 200] on div at bounding box center [17, 197] width 17 height 16
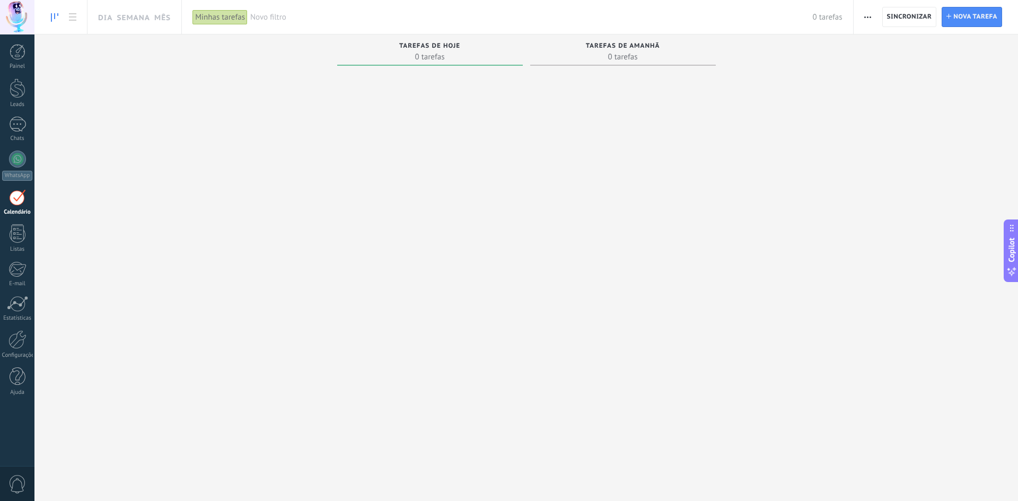
click at [1015, 252] on span "Copilot" at bounding box center [1011, 249] width 11 height 24
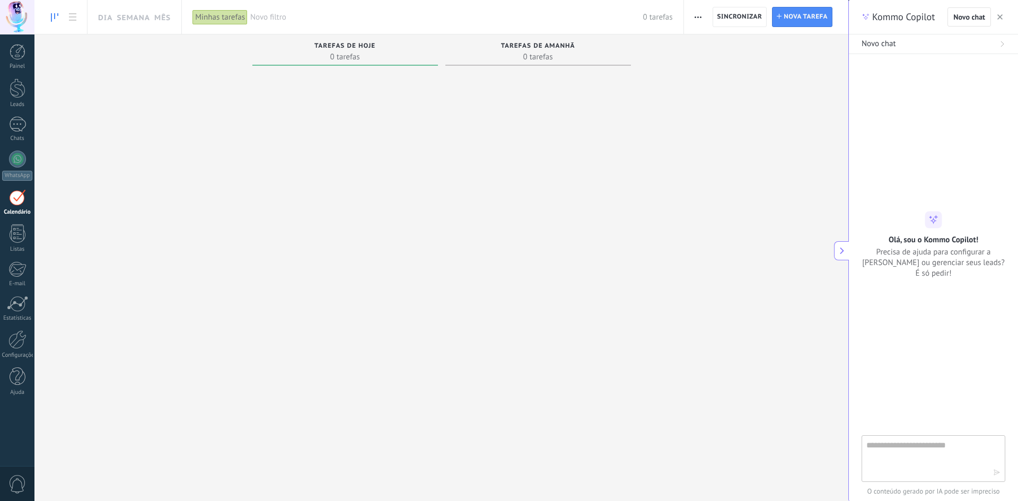
click at [897, 453] on textarea at bounding box center [925, 458] width 119 height 38
type textarea "**********"
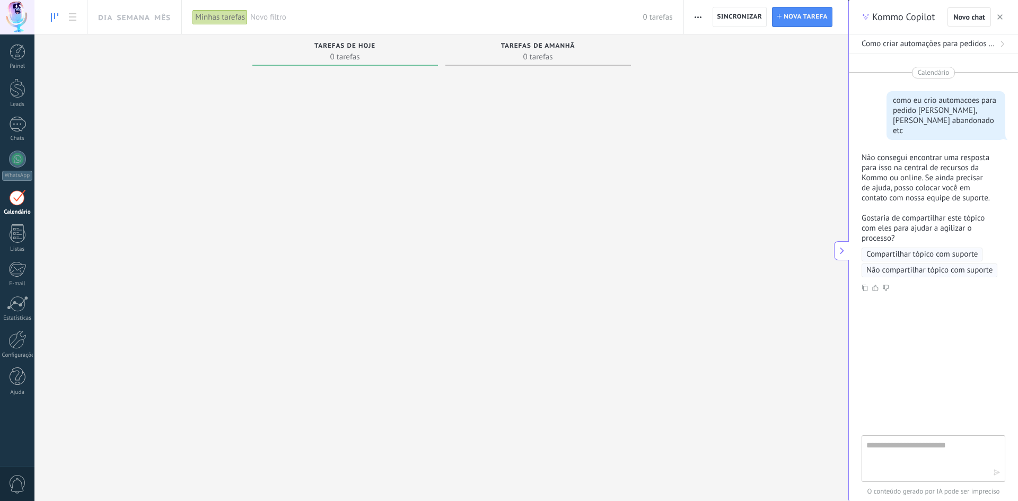
click at [905, 158] on p "Não consegui encontrar uma resposta para isso na central de recursos da Kommo o…" at bounding box center [926, 178] width 131 height 50
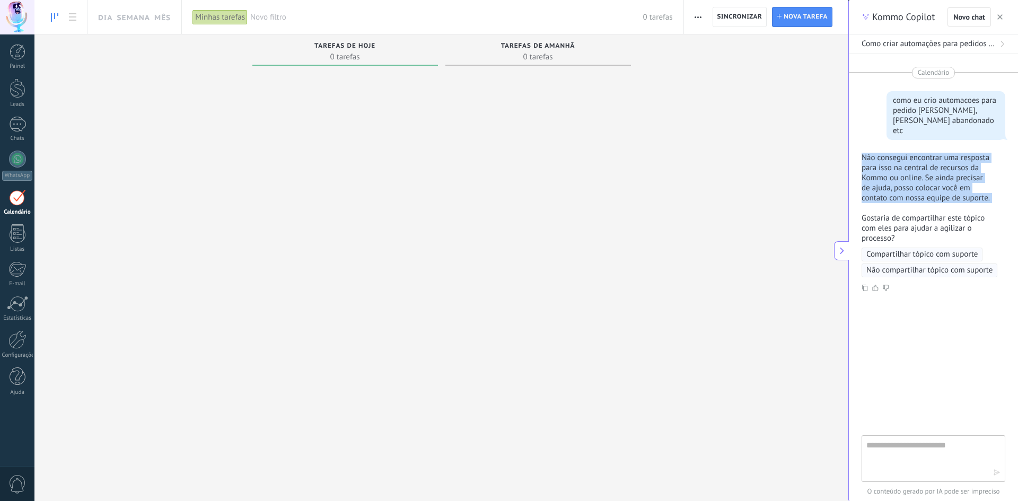
click at [905, 158] on p "Não consegui encontrar uma resposta para isso na central de recursos da Kommo o…" at bounding box center [926, 178] width 131 height 50
click at [905, 157] on p "Não consegui encontrar uma resposta para isso na central de recursos da Kommo o…" at bounding box center [926, 178] width 131 height 50
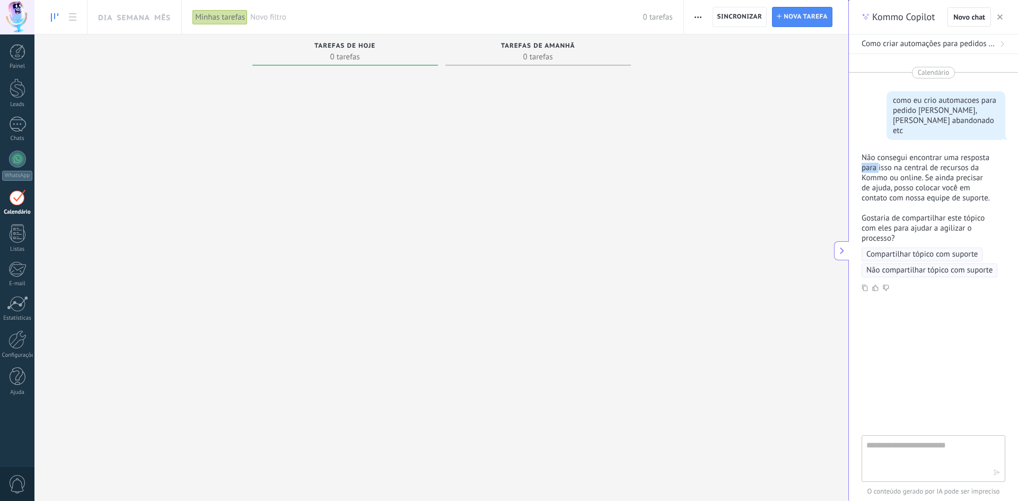
click at [905, 157] on p "Não consegui encontrar uma resposta para isso na central de recursos da Kommo o…" at bounding box center [926, 178] width 131 height 50
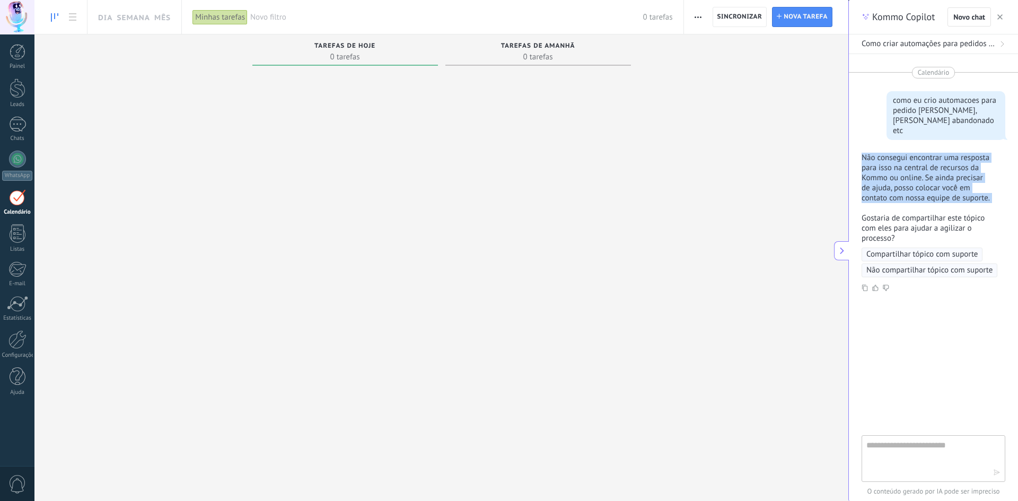
click at [905, 157] on p "Não consegui encontrar uma resposta para isso na central de recursos da Kommo o…" at bounding box center [926, 178] width 131 height 50
click at [920, 208] on div "Não consegui encontrar uma resposta para isso na central de recursos da Kommo o…" at bounding box center [933, 198] width 144 height 91
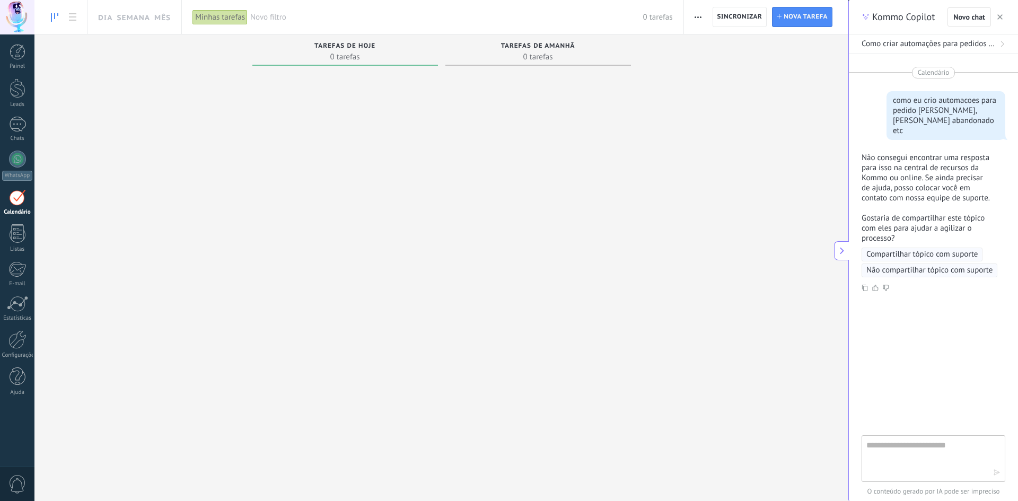
click at [893, 455] on textarea at bounding box center [925, 458] width 119 height 38
type textarea "**********"
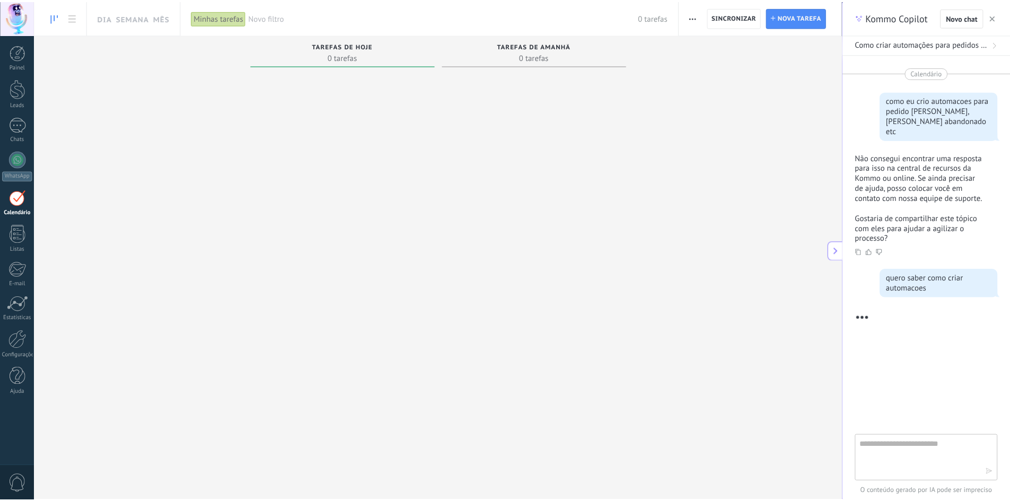
scroll to position [94, 0]
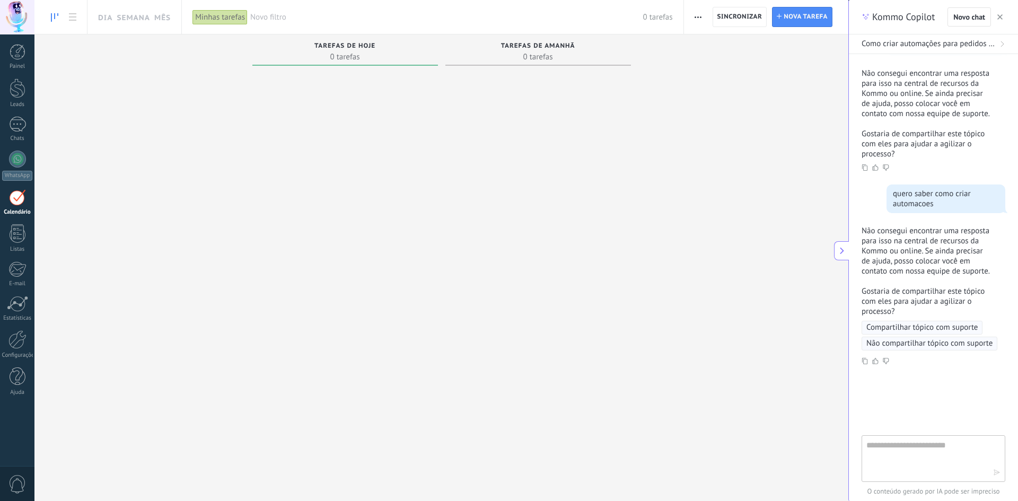
click at [1004, 15] on button "button" at bounding box center [999, 17] width 11 height 13
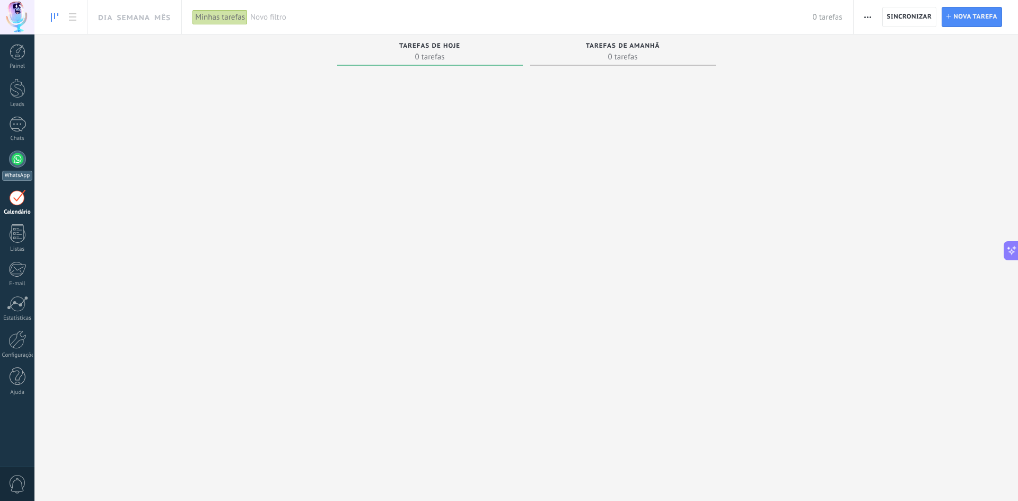
click at [21, 171] on div "WhatsApp" at bounding box center [17, 176] width 30 height 10
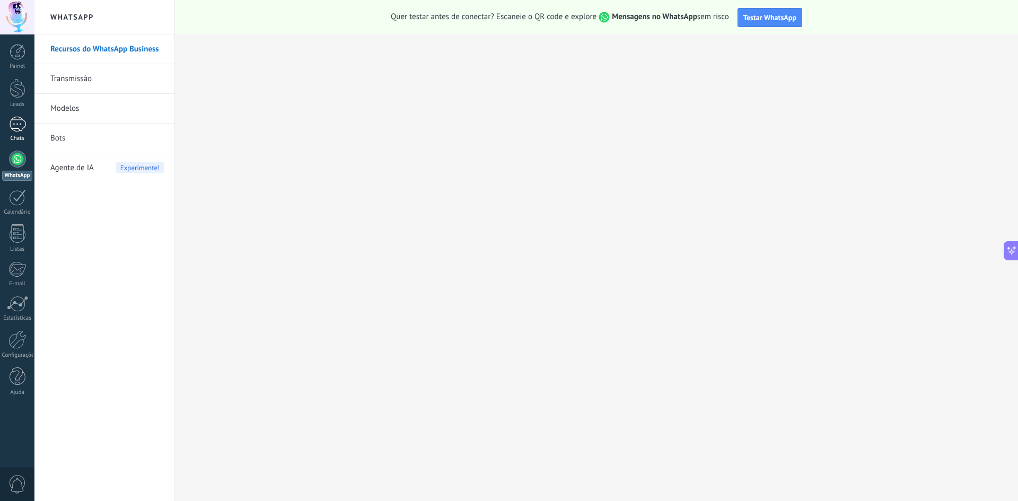
click at [18, 136] on div "Chats" at bounding box center [17, 138] width 31 height 7
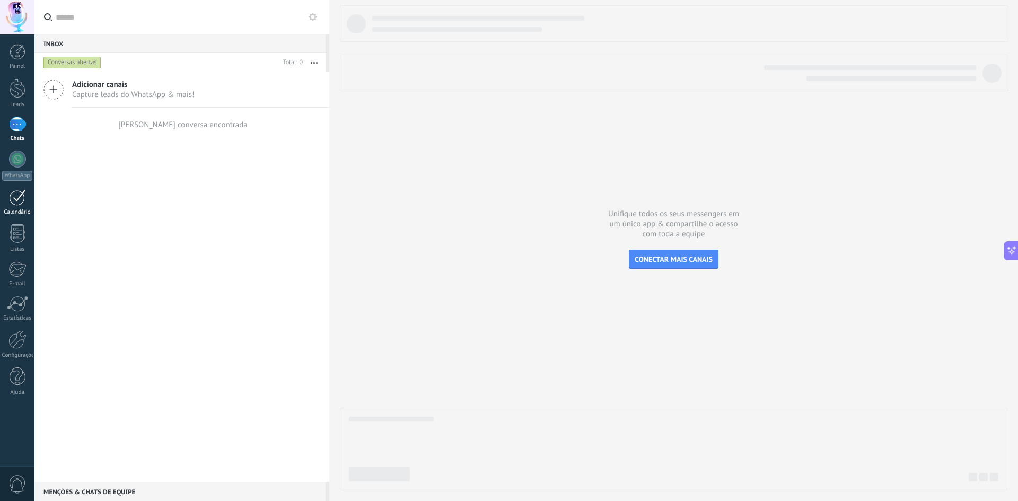
click at [20, 207] on link "Calendário" at bounding box center [17, 202] width 34 height 27
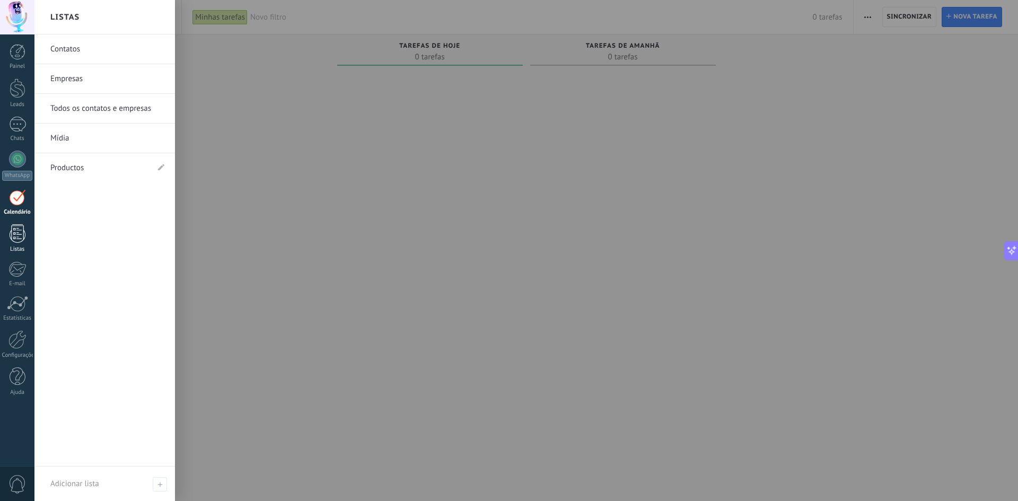
click at [24, 235] on div at bounding box center [18, 233] width 16 height 19
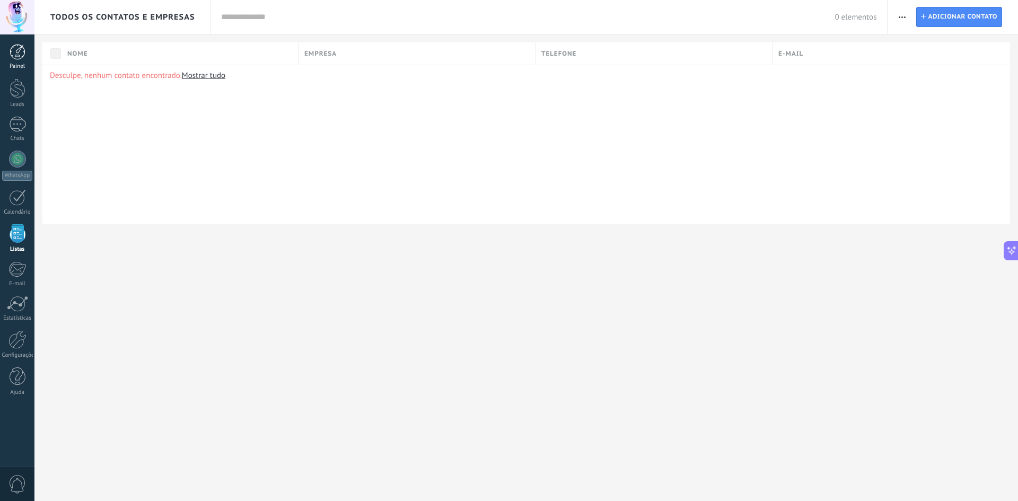
click at [13, 45] on div at bounding box center [18, 52] width 16 height 16
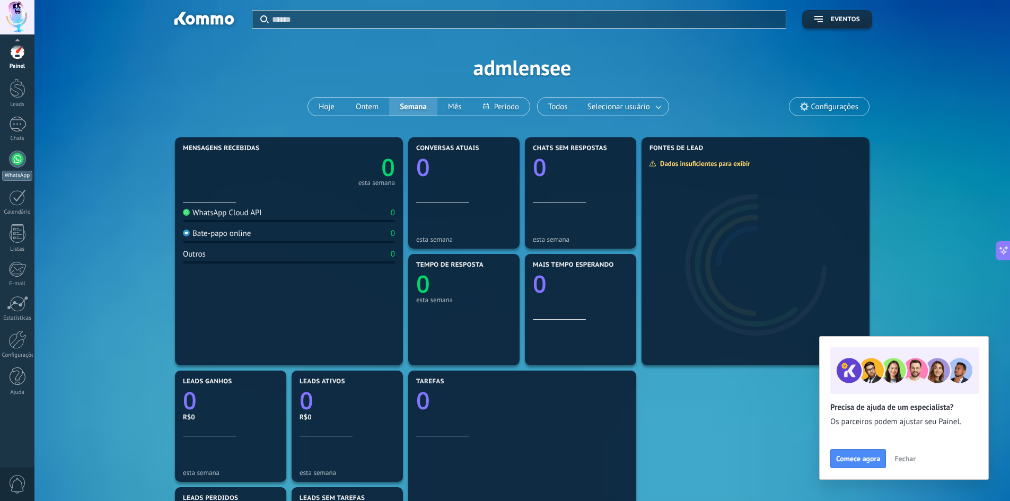
scroll to position [249, 0]
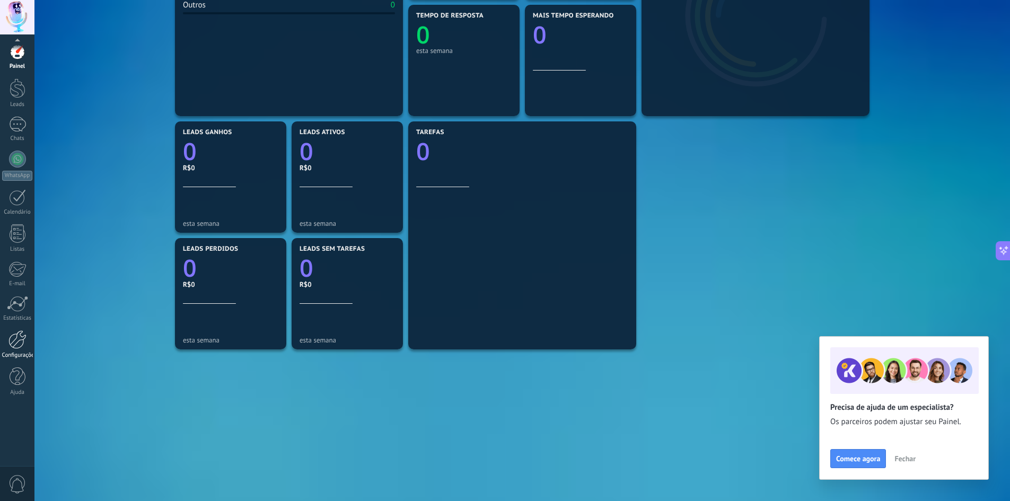
click at [17, 351] on link "Configurações" at bounding box center [17, 344] width 34 height 29
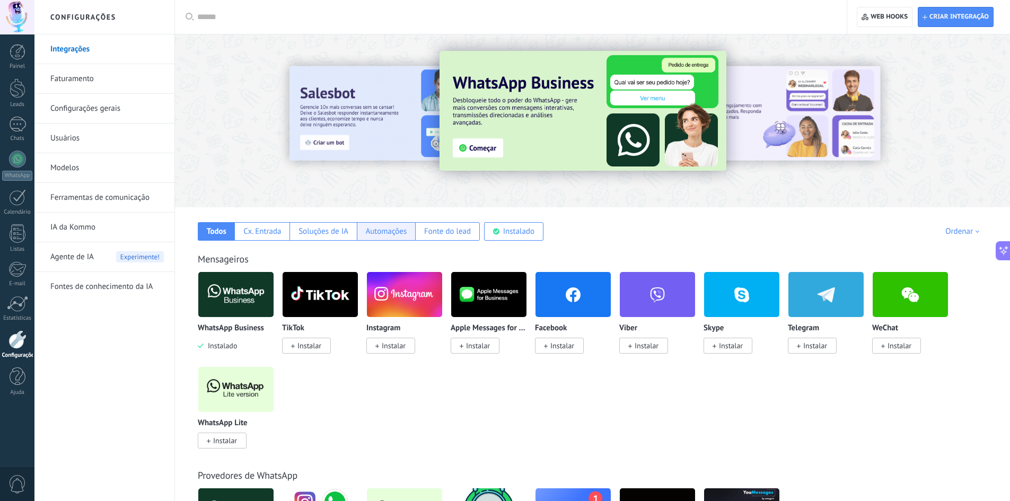
click at [389, 232] on div "Automações" at bounding box center [385, 231] width 41 height 10
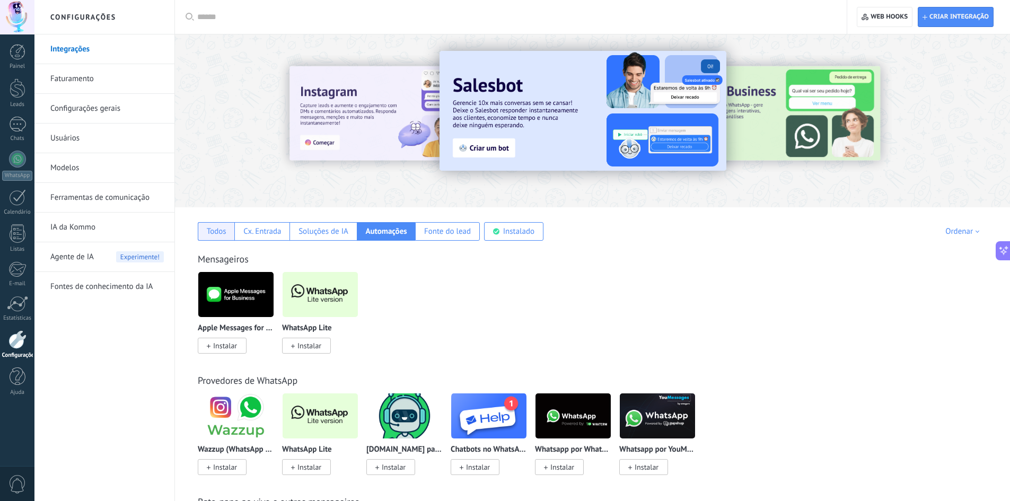
click at [207, 232] on div "Todos" at bounding box center [217, 231] width 20 height 10
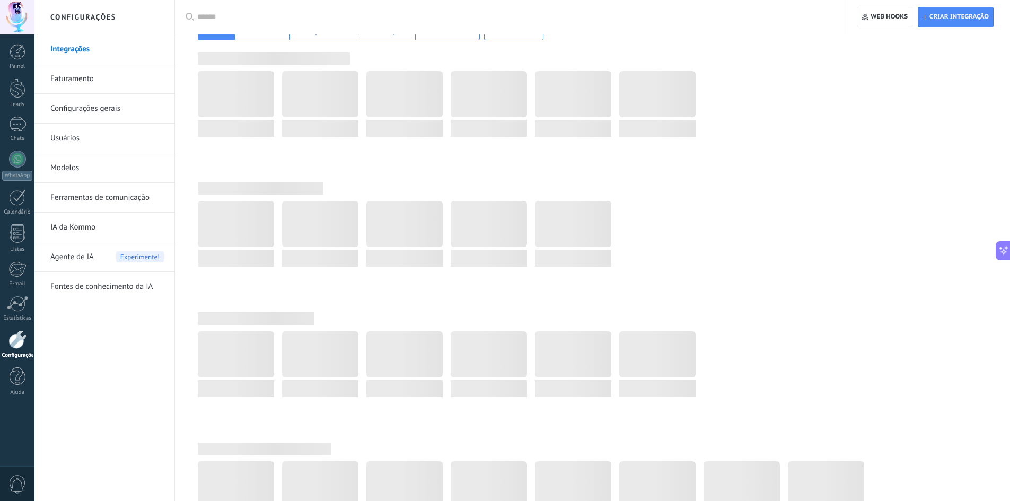
scroll to position [265, 0]
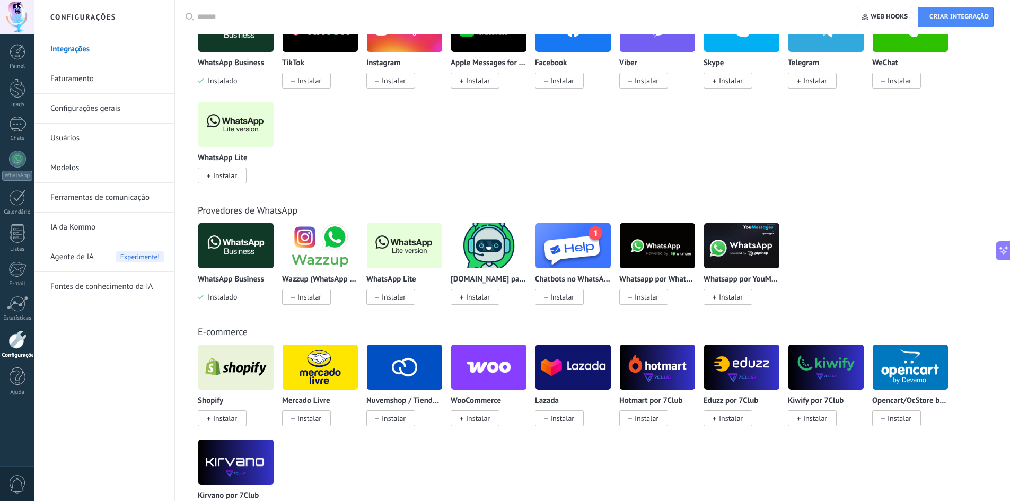
click at [404, 382] on img at bounding box center [404, 366] width 75 height 51
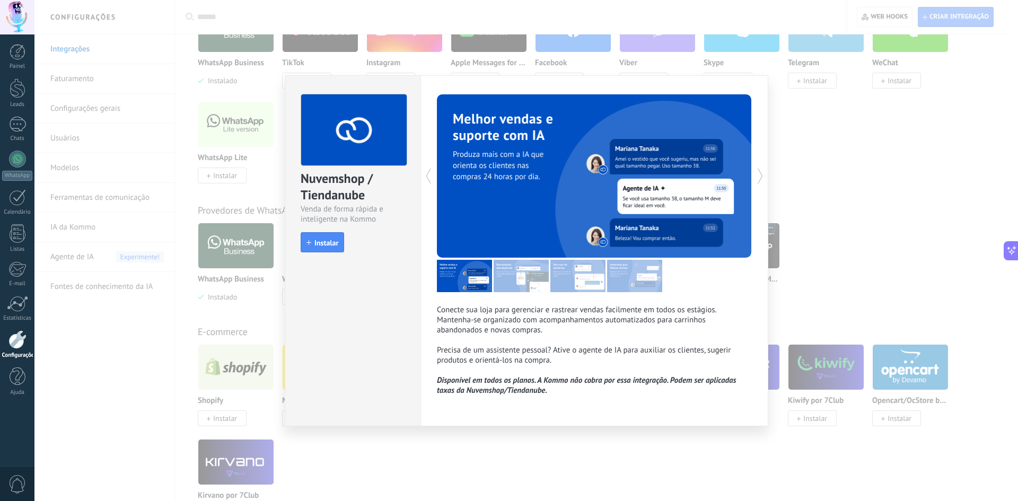
click at [532, 320] on p "Conecte sua loja para gerenciar e rastrear vendas facilmente em todos os estági…" at bounding box center [594, 340] width 315 height 70
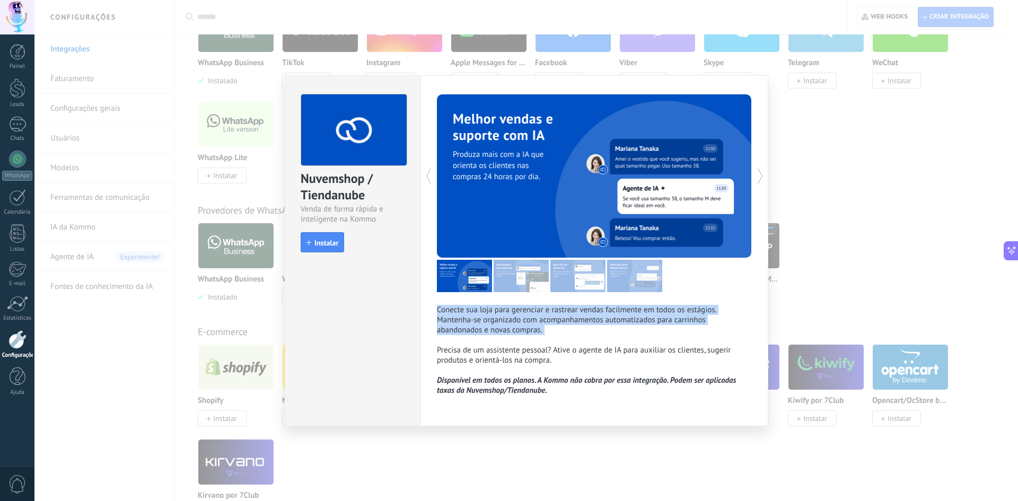
click at [532, 320] on p "Conecte sua loja para gerenciar e rastrear vendas facilmente em todos os estági…" at bounding box center [594, 340] width 315 height 70
click at [531, 312] on p "Conecte sua loja para gerenciar e rastrear vendas facilmente em todos os estági…" at bounding box center [594, 340] width 315 height 70
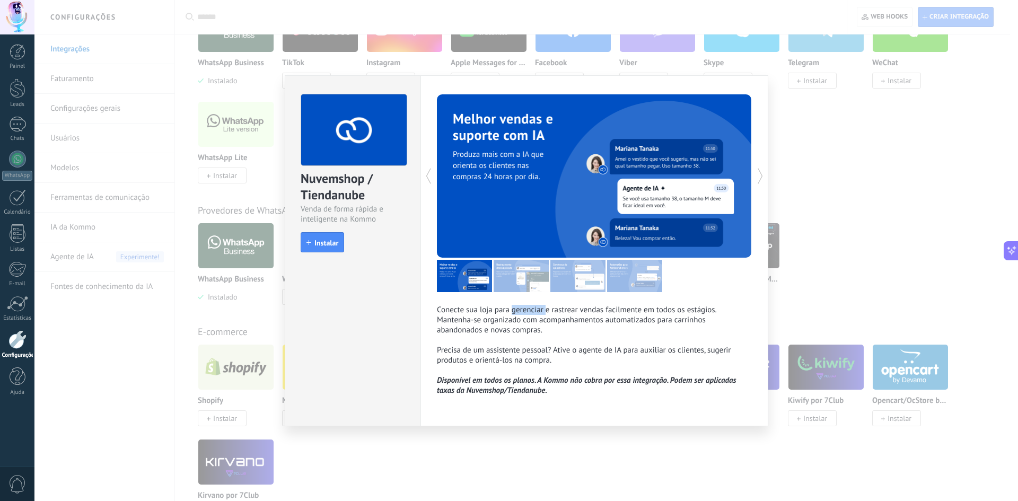
click at [531, 312] on p "Conecte sua loja para gerenciar e rastrear vendas facilmente em todos os estági…" at bounding box center [594, 340] width 315 height 70
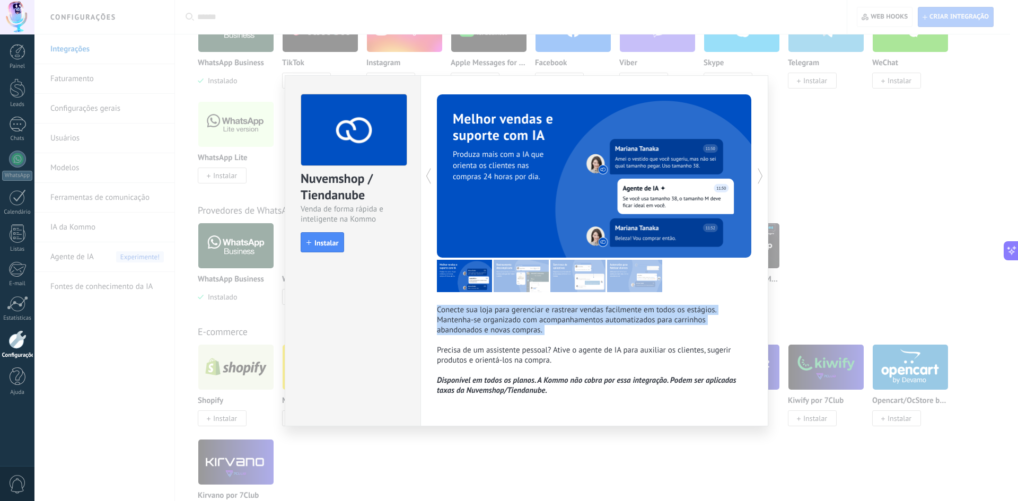
click at [531, 312] on p "Conecte sua loja para gerenciar e rastrear vendas facilmente em todos os estági…" at bounding box center [594, 340] width 315 height 70
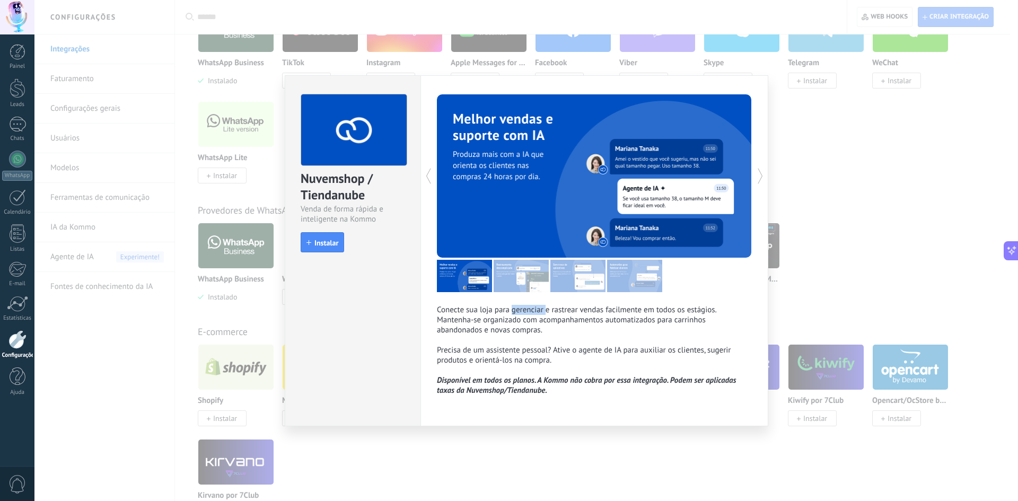
click at [531, 312] on p "Conecte sua loja para gerenciar e rastrear vendas facilmente em todos os estági…" at bounding box center [594, 340] width 315 height 70
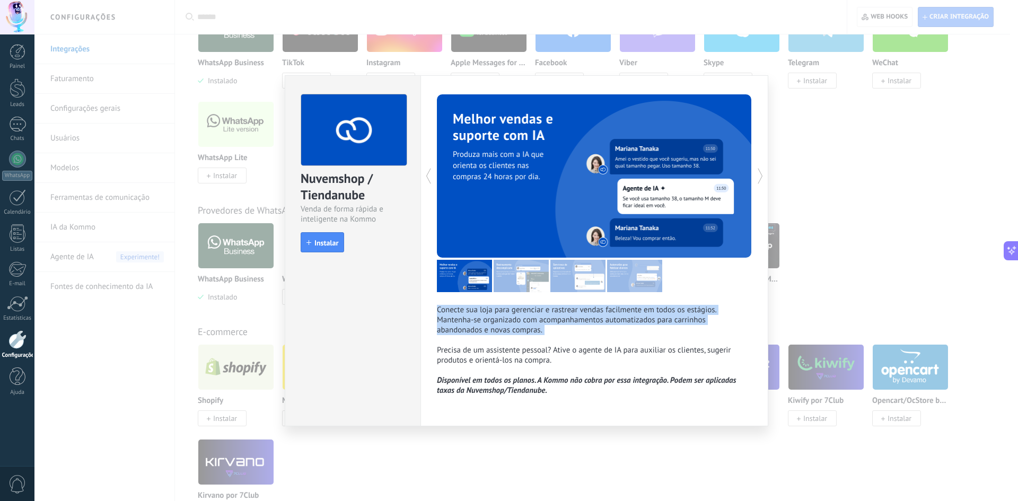
click at [529, 311] on p "Conecte sua loja para gerenciar e rastrear vendas facilmente em todos os estági…" at bounding box center [594, 340] width 315 height 70
click at [530, 310] on p "Conecte sua loja para gerenciar e rastrear vendas facilmente em todos os estági…" at bounding box center [594, 340] width 315 height 70
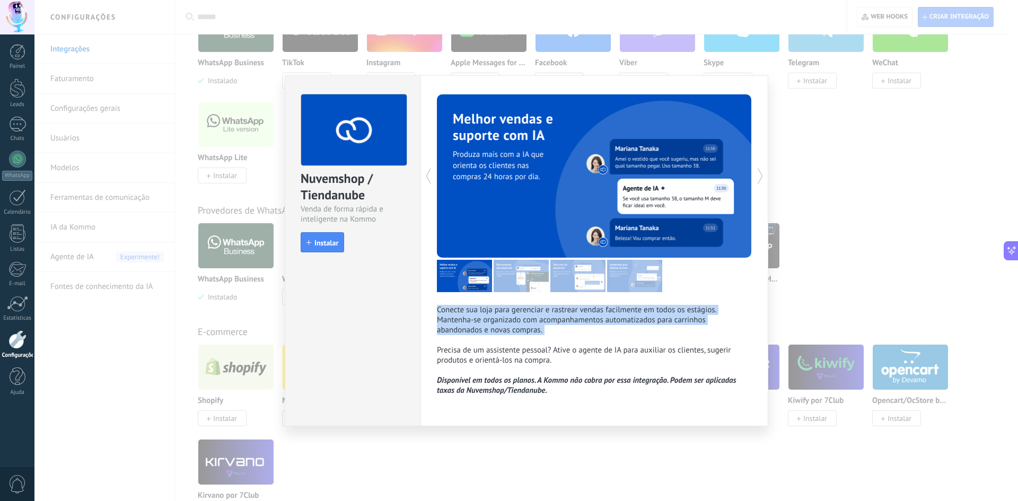
click at [527, 320] on p "Conecte sua loja para gerenciar e rastrear vendas facilmente em todos os estági…" at bounding box center [594, 340] width 315 height 70
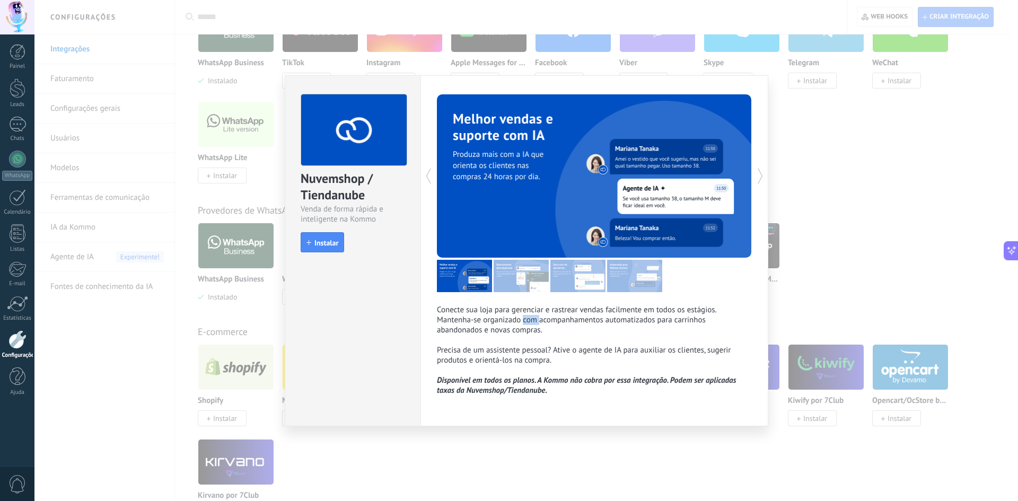
click at [527, 320] on p "Conecte sua loja para gerenciar e rastrear vendas facilmente em todos os estági…" at bounding box center [594, 340] width 315 height 70
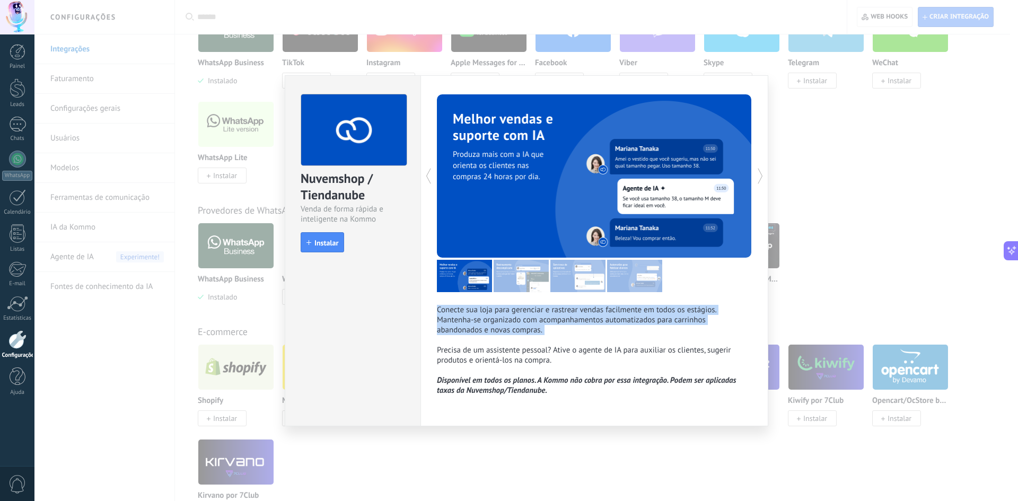
click at [527, 319] on p "Conecte sua loja para gerenciar e rastrear vendas facilmente em todos os estági…" at bounding box center [594, 340] width 315 height 70
click at [528, 313] on p "Conecte sua loja para gerenciar e rastrear vendas facilmente em todos os estági…" at bounding box center [594, 340] width 315 height 70
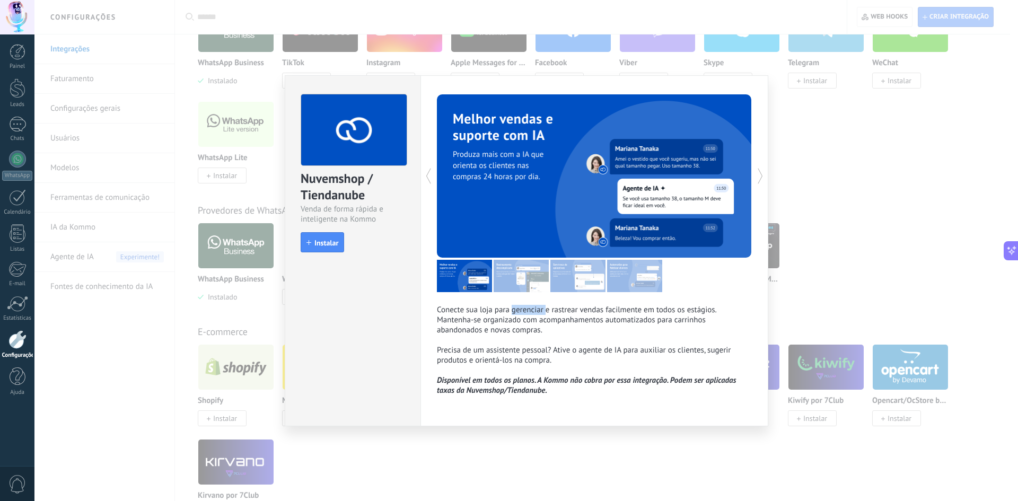
click at [528, 313] on p "Conecte sua loja para gerenciar e rastrear vendas facilmente em todos os estági…" at bounding box center [594, 340] width 315 height 70
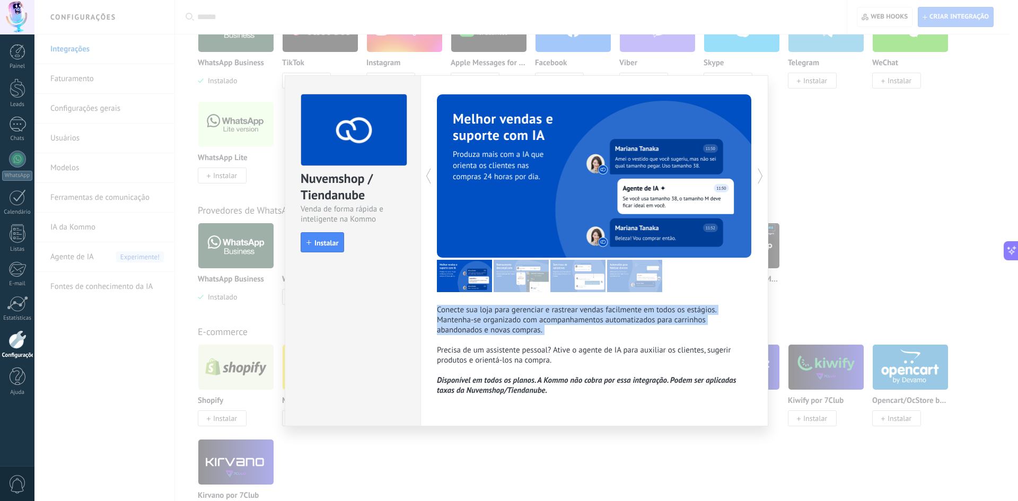
click at [528, 313] on p "Conecte sua loja para gerenciar e rastrear vendas facilmente em todos os estági…" at bounding box center [594, 340] width 315 height 70
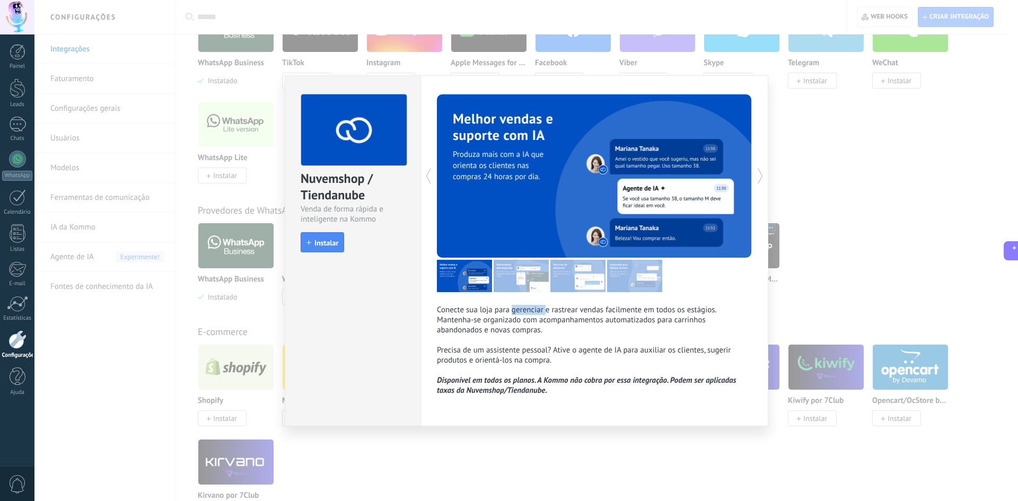
click at [528, 313] on p "Conecte sua loja para gerenciar e rastrear vendas facilmente em todos os estági…" at bounding box center [594, 340] width 315 height 70
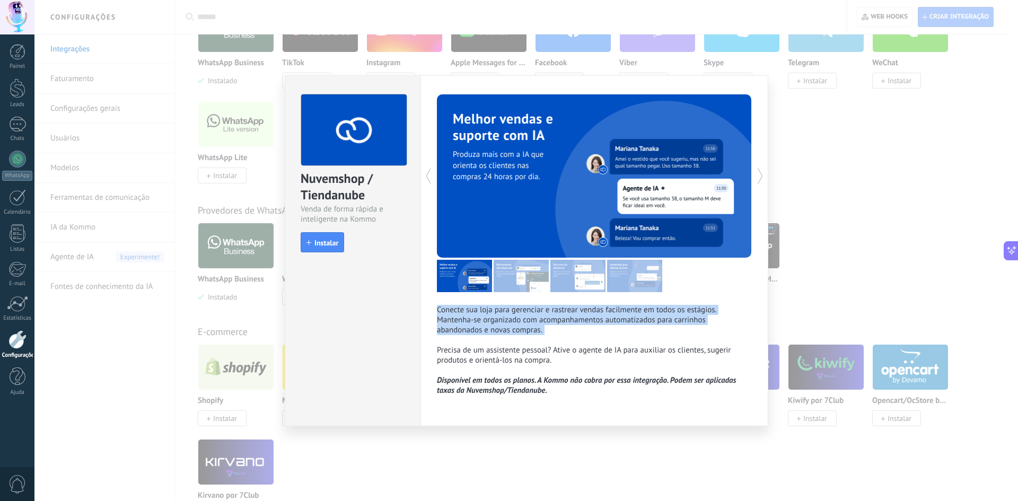
click at [528, 313] on p "Conecte sua loja para gerenciar e rastrear vendas facilmente em todos os estági…" at bounding box center [594, 340] width 315 height 70
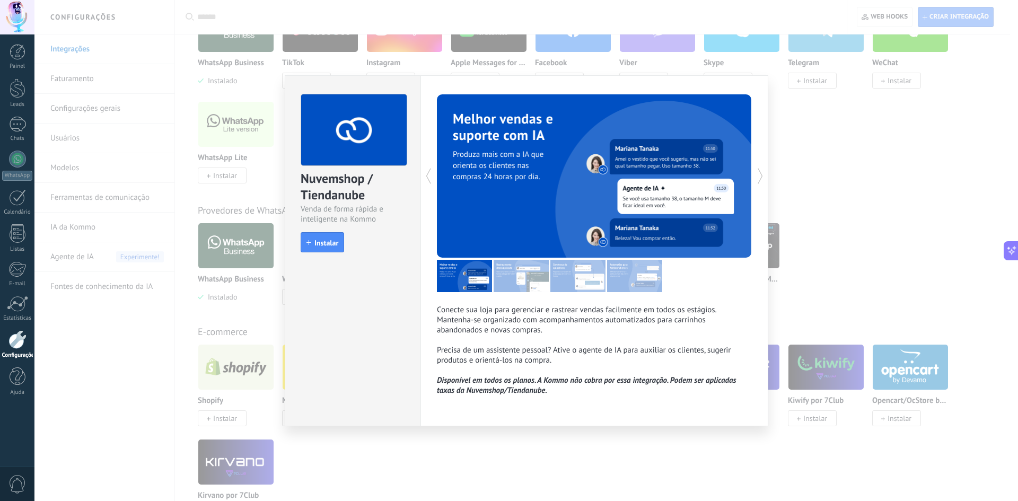
click at [868, 119] on div "Nuvemshop / Tiendanube Venda de forma rápida e inteligente na Kommo install Ins…" at bounding box center [525, 250] width 983 height 501
